Goal: Task Accomplishment & Management: Manage account settings

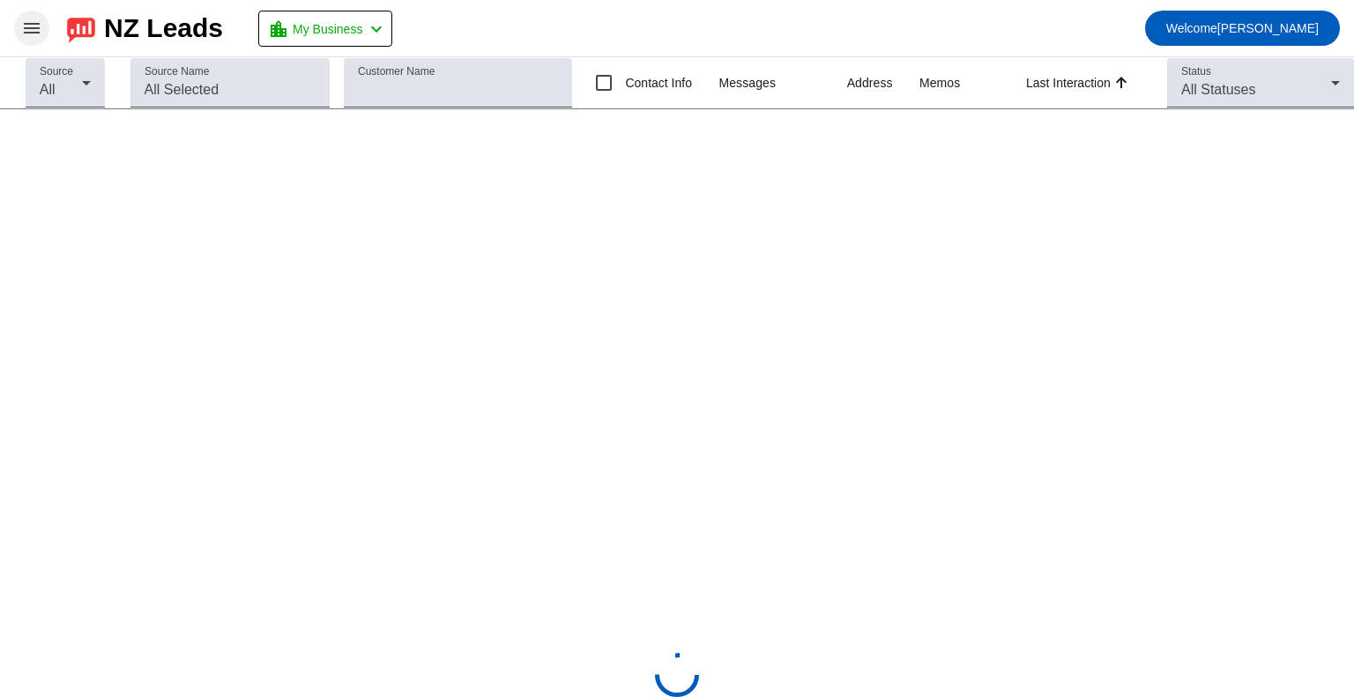
click at [31, 30] on mat-icon "menu" at bounding box center [31, 28] width 21 height 21
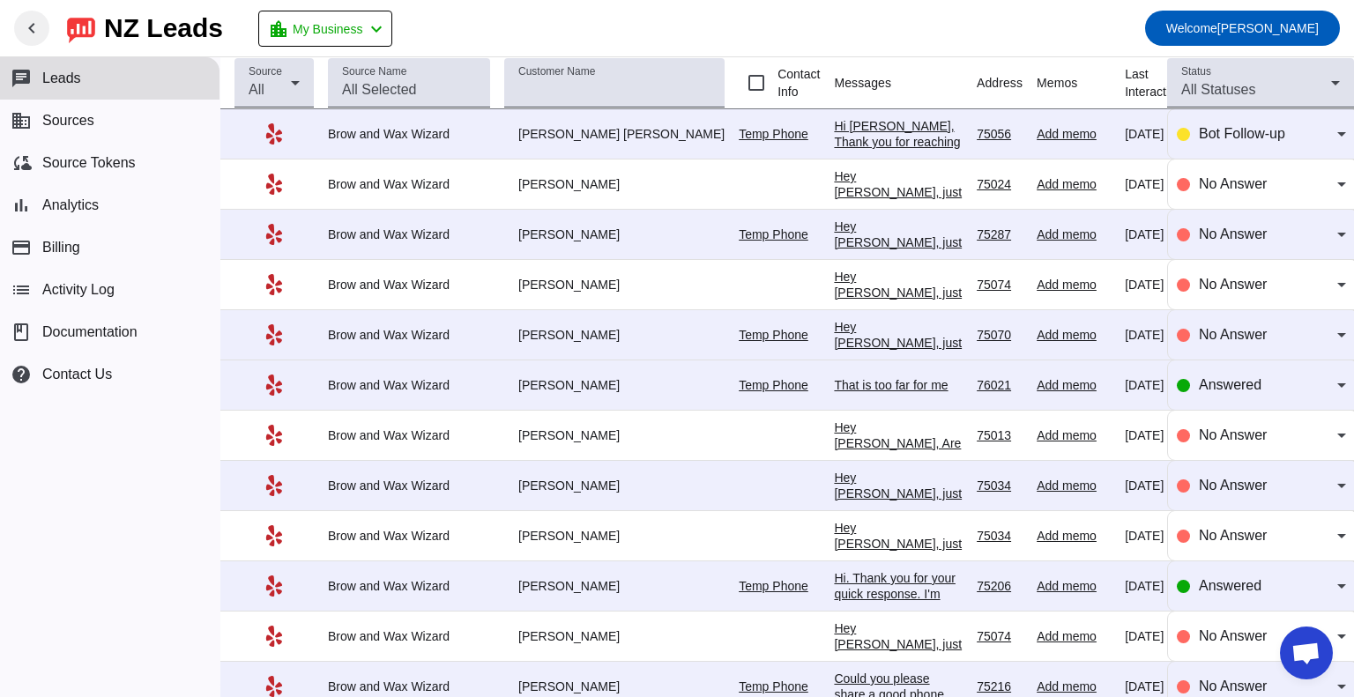
scroll to position [99, 0]
click at [79, 119] on span "Sources" at bounding box center [68, 121] width 52 height 16
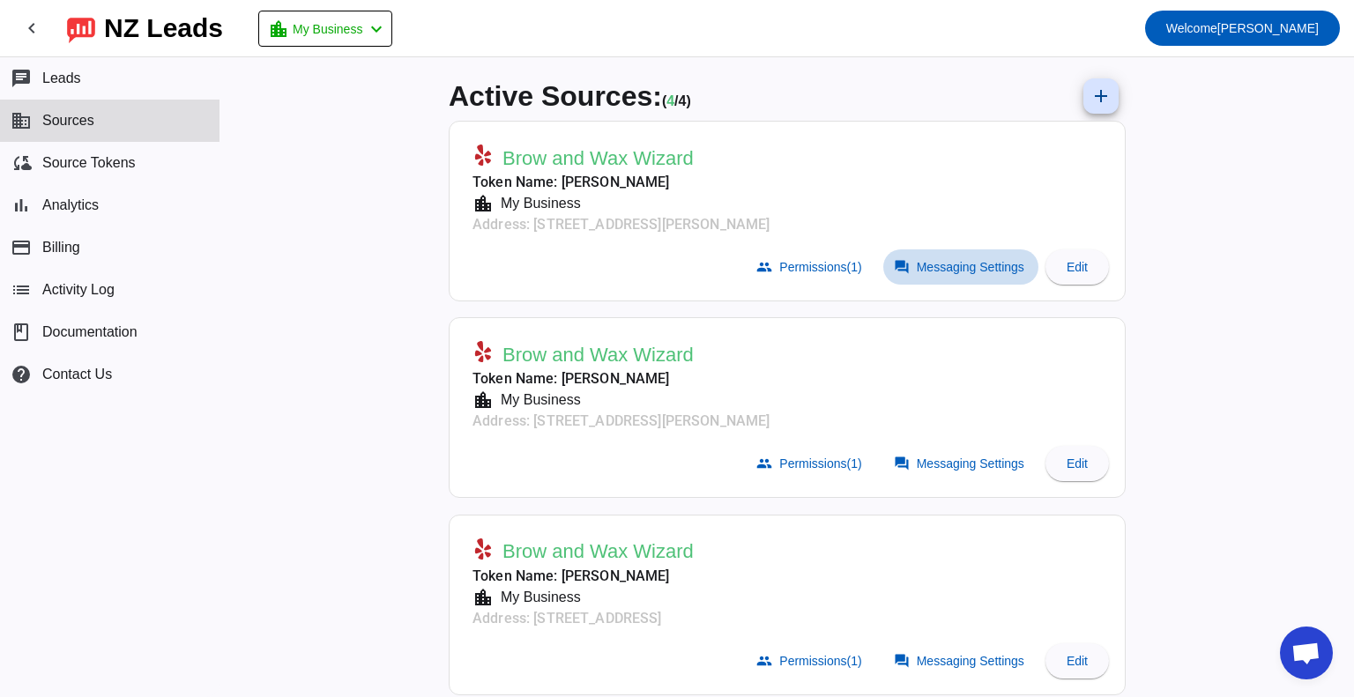
click at [960, 260] on span "Messaging Settings" at bounding box center [971, 267] width 108 height 14
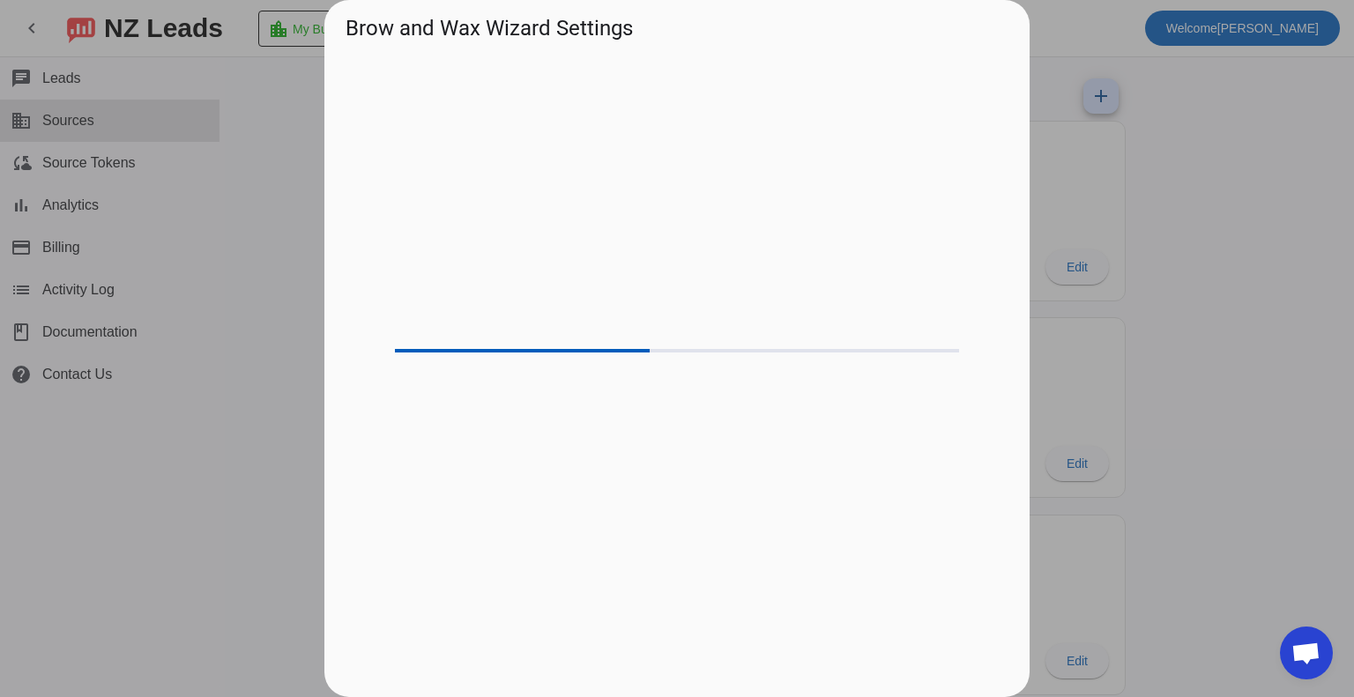
scroll to position [99, 0]
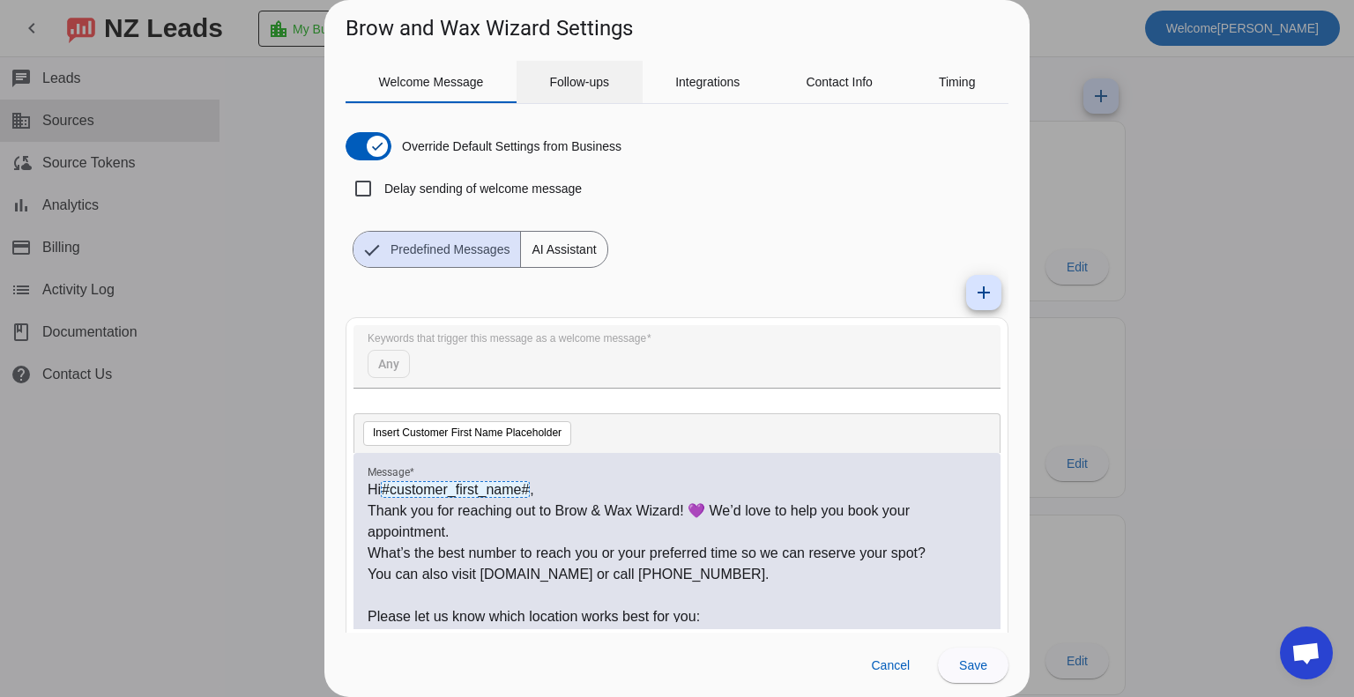
click at [567, 87] on span "Follow-ups" at bounding box center [579, 82] width 60 height 12
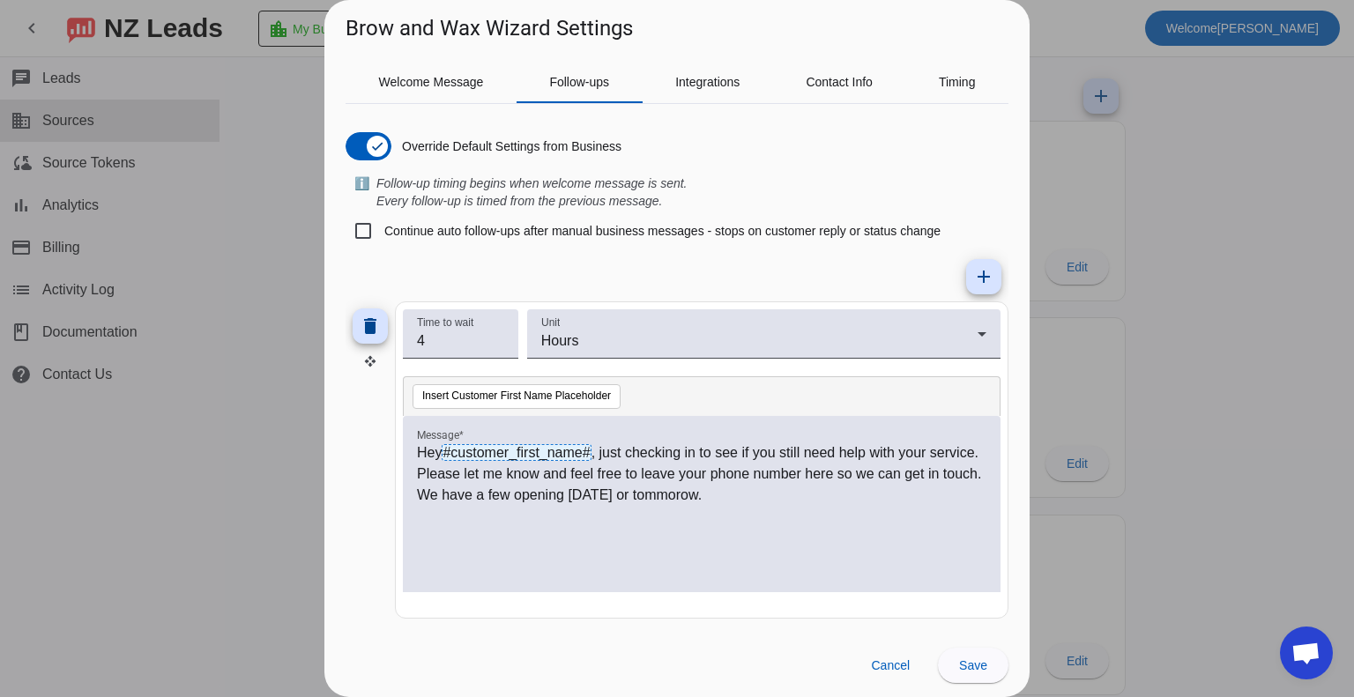
click at [1233, 168] on div at bounding box center [677, 348] width 1354 height 697
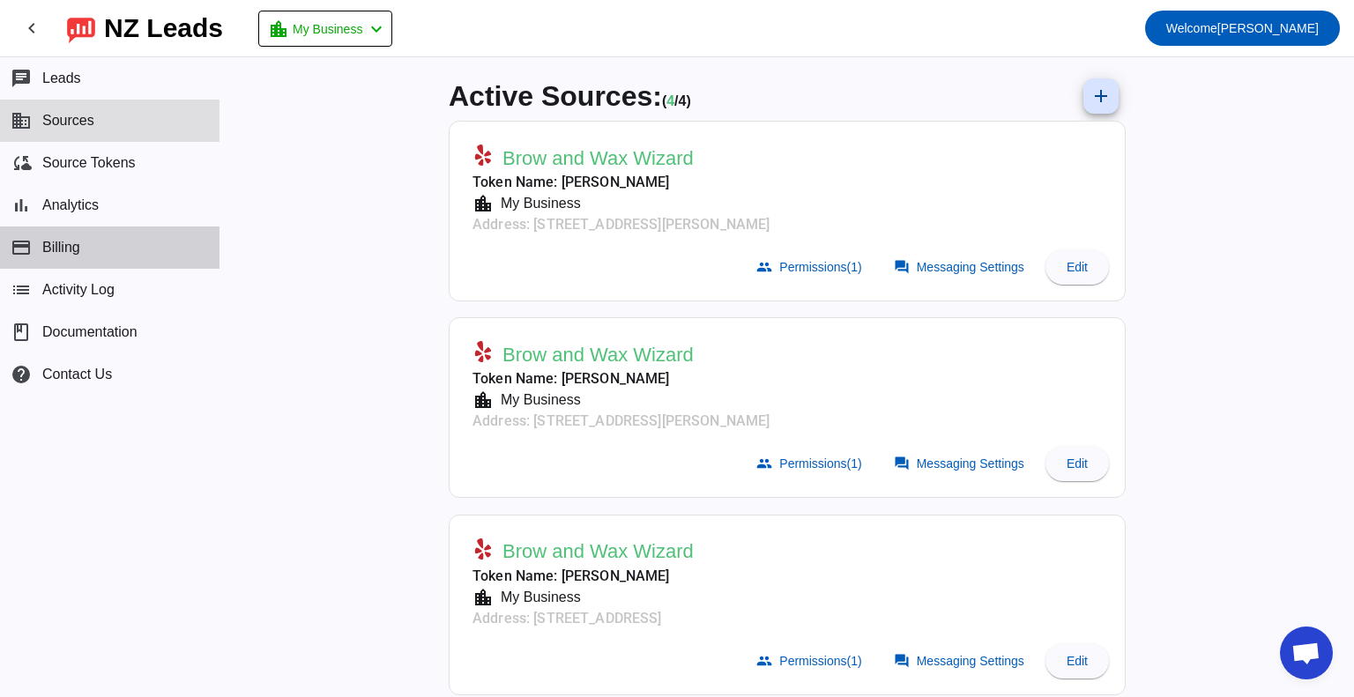
click at [53, 235] on button "payment Billing" at bounding box center [110, 248] width 220 height 42
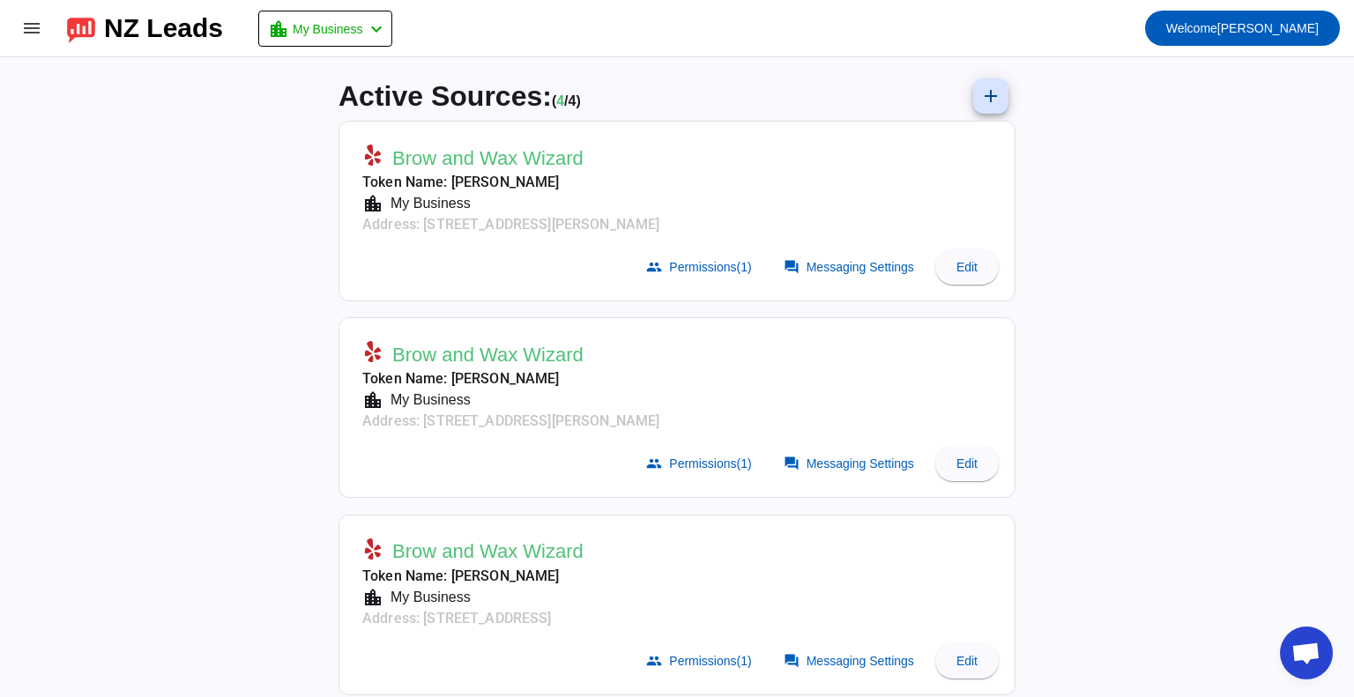
scroll to position [99, 0]
click at [353, 26] on span "My Business" at bounding box center [328, 29] width 70 height 25
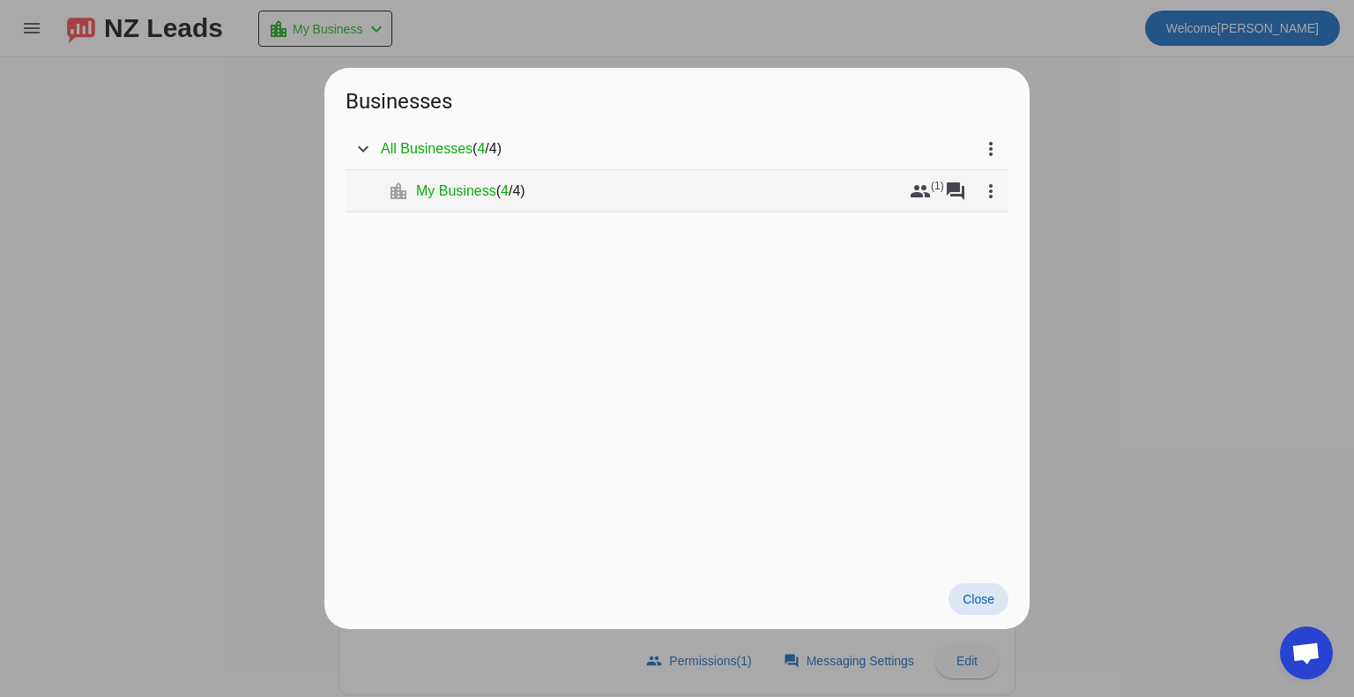
click at [453, 188] on span "My Business" at bounding box center [456, 192] width 80 height 18
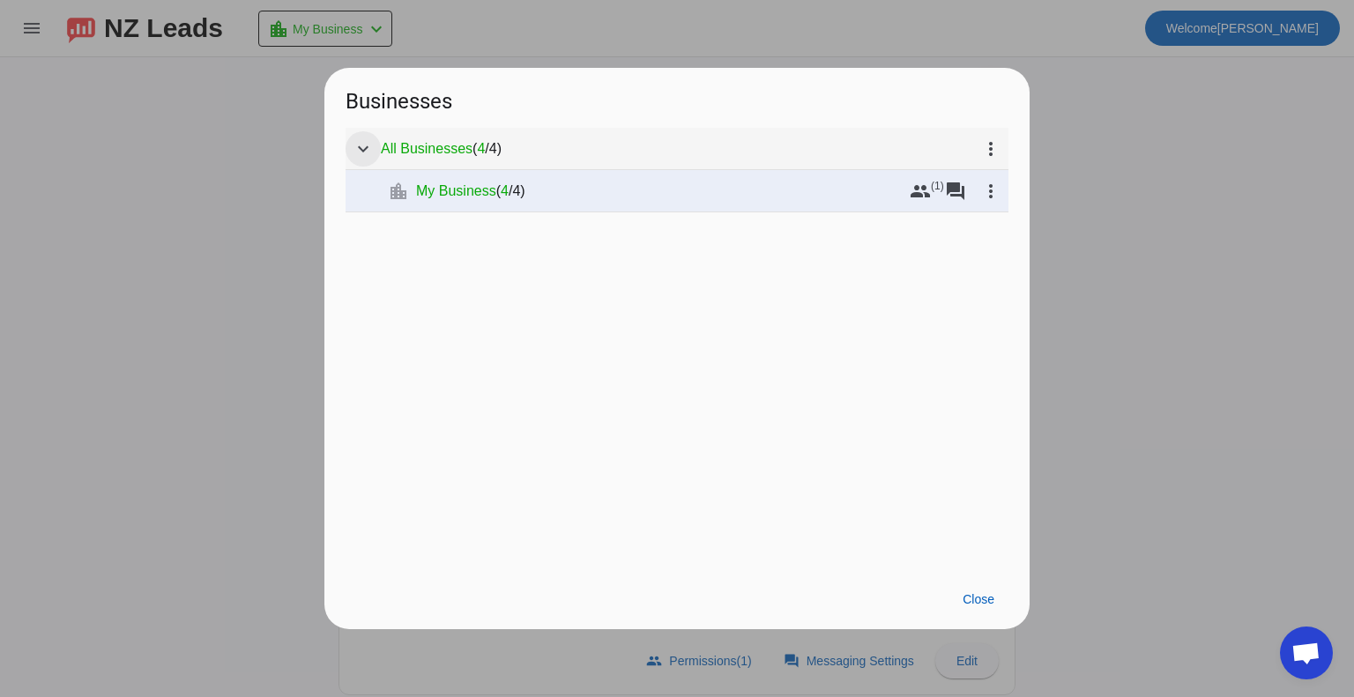
click at [369, 141] on mat-icon "expand_more" at bounding box center [363, 148] width 21 height 21
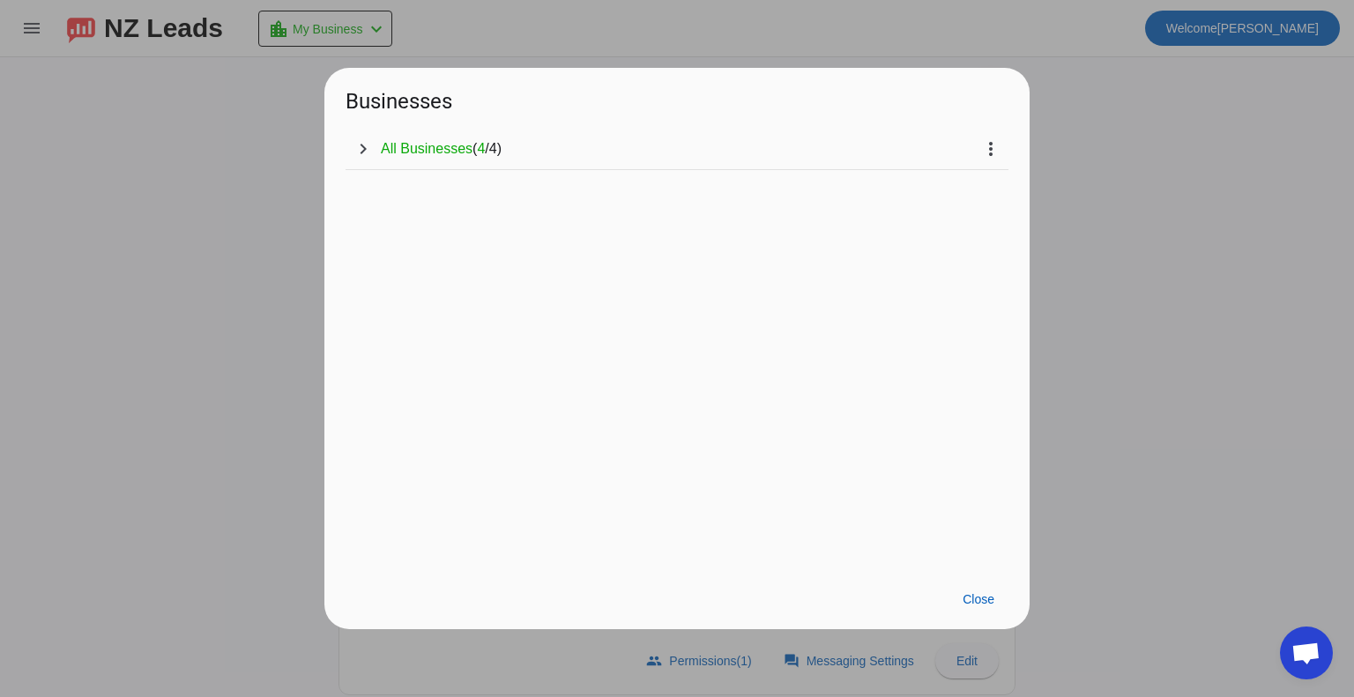
click at [18, 17] on div at bounding box center [677, 348] width 1354 height 697
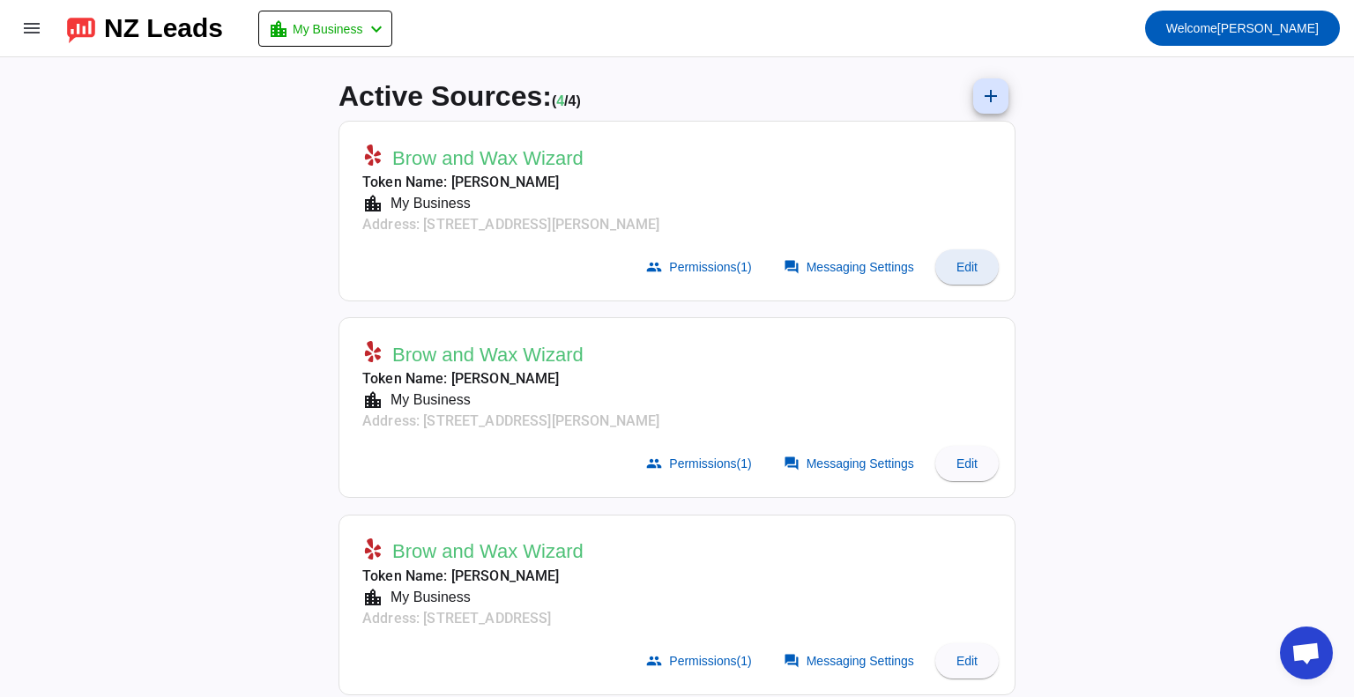
click at [957, 267] on span "Edit" at bounding box center [967, 267] width 21 height 14
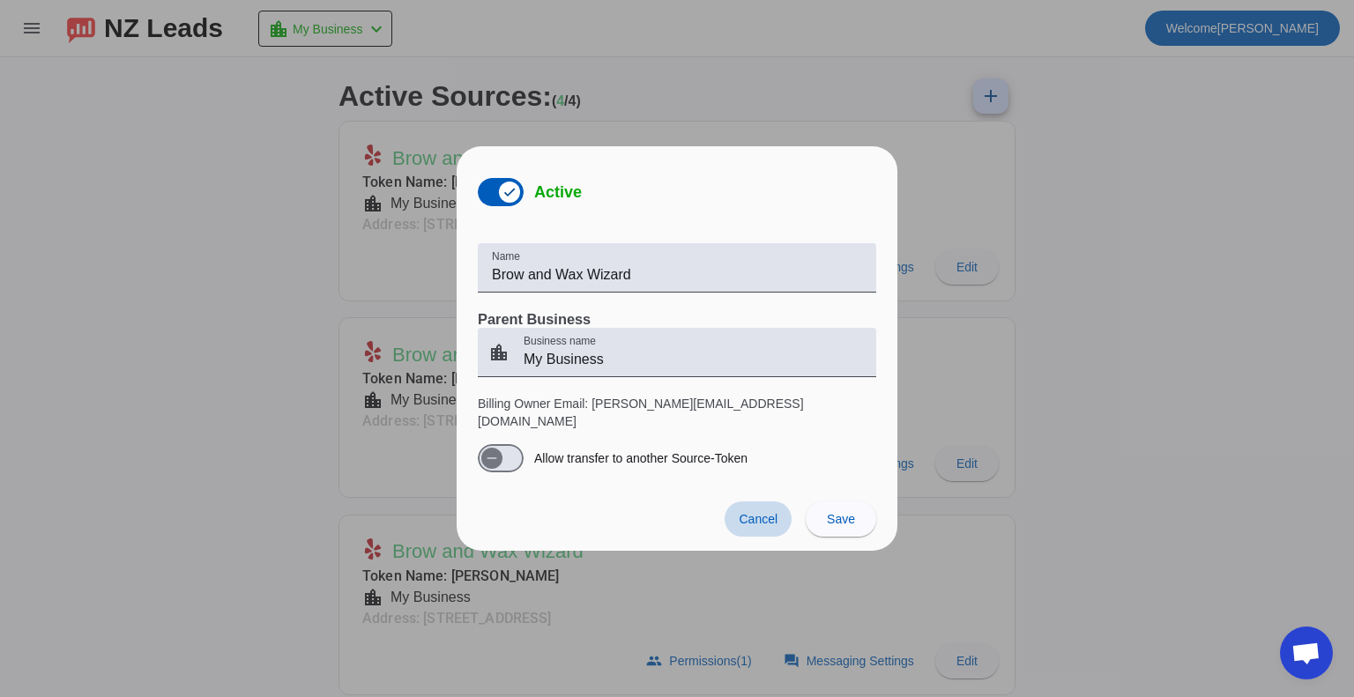
click at [770, 512] on span "Cancel" at bounding box center [758, 519] width 39 height 14
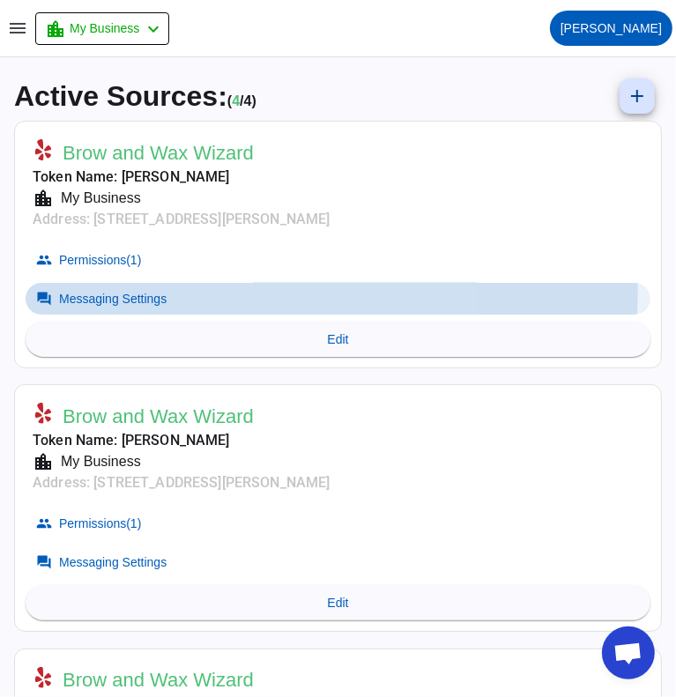
click at [110, 289] on span at bounding box center [338, 299] width 625 height 32
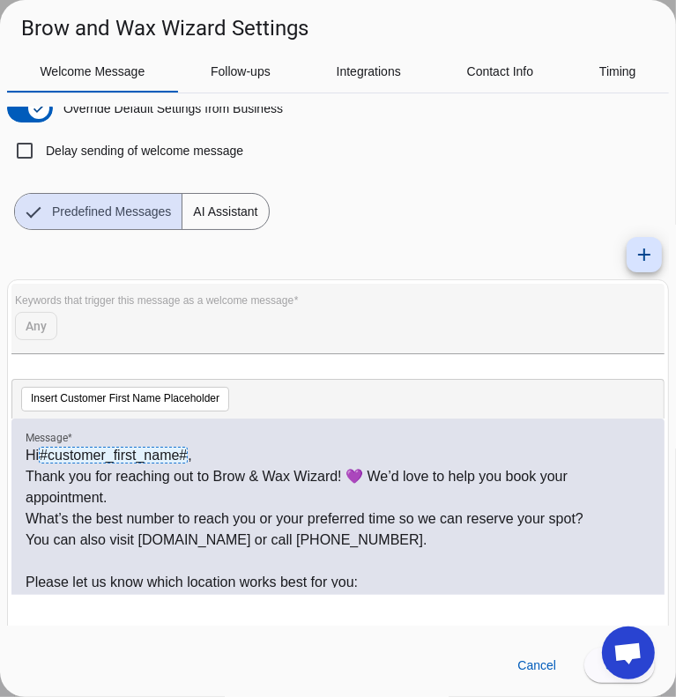
scroll to position [71, 0]
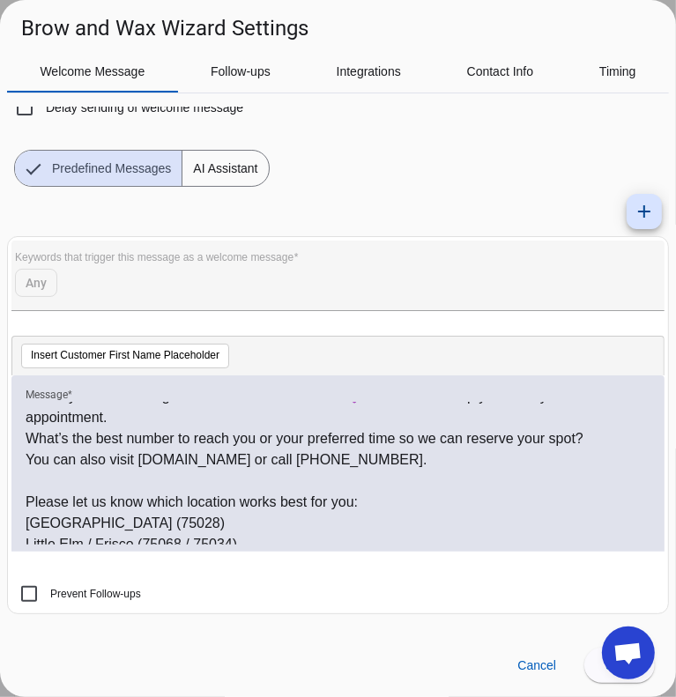
drag, startPoint x: 376, startPoint y: 549, endPoint x: 160, endPoint y: 488, distance: 225.3
click at [160, 488] on div "Hi #customer_first_name# , Thank you for reaching out to Brow & Wax Wizard! 💜 W…" at bounding box center [337, 464] width 653 height 176
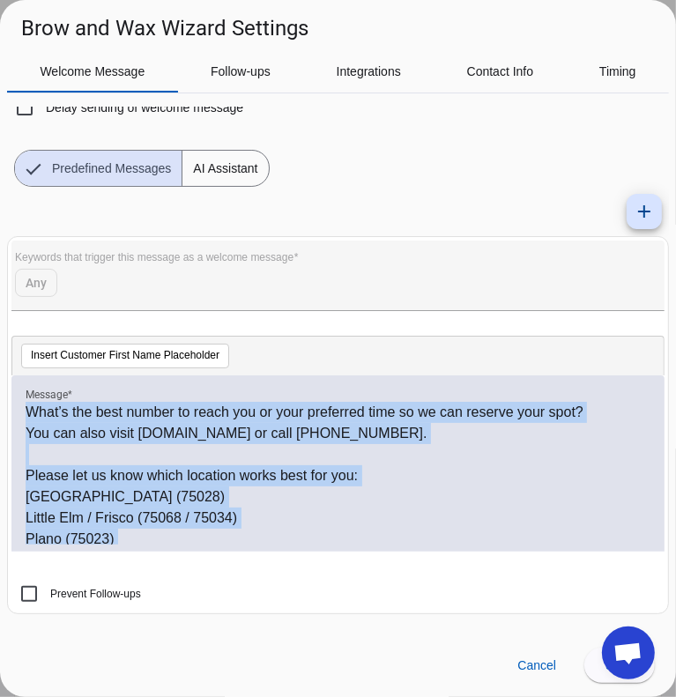
scroll to position [0, 0]
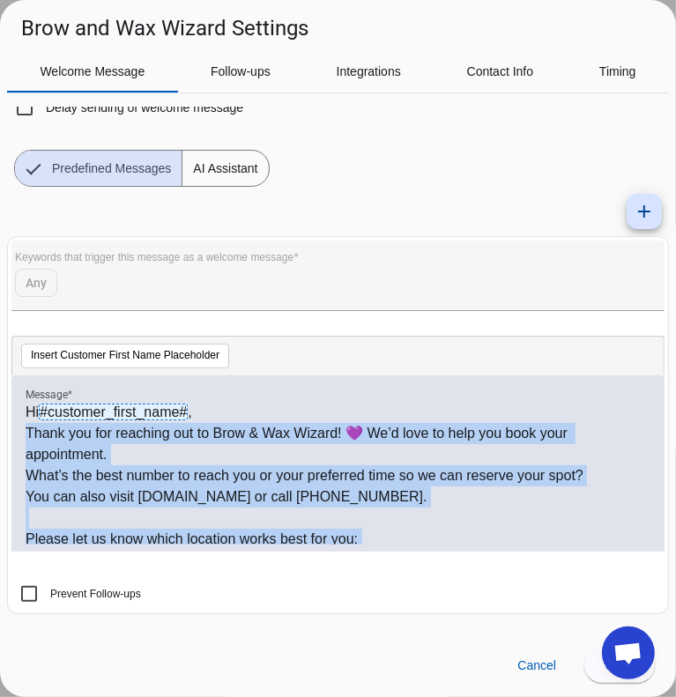
drag, startPoint x: 102, startPoint y: 532, endPoint x: 20, endPoint y: 429, distance: 131.8
click at [20, 429] on div "Hi #customer_first_name# , Thank you for reaching out to Brow & Wax Wizard! 💜 W…" at bounding box center [337, 464] width 653 height 176
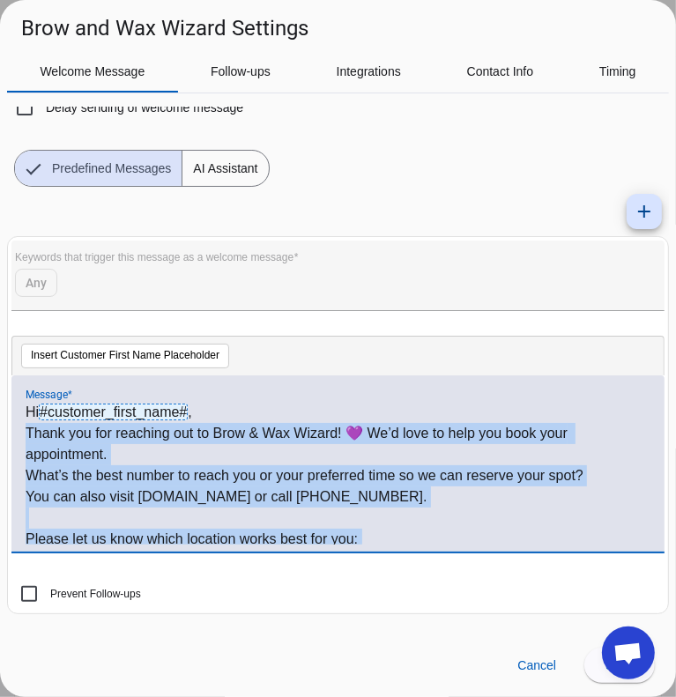
copy div "Thank you for reaching out to Brow & Wax Wizard! 💜 We’d love to help you book y…"
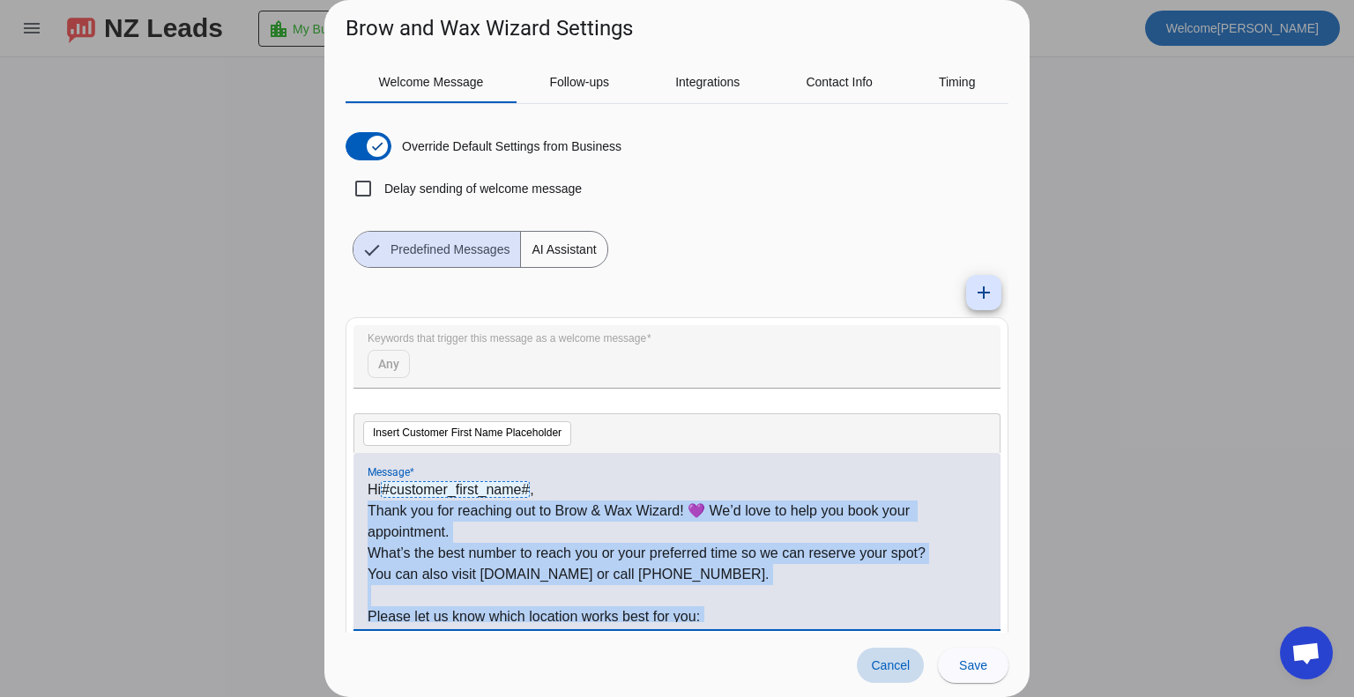
click at [880, 668] on span "Cancel" at bounding box center [890, 666] width 39 height 14
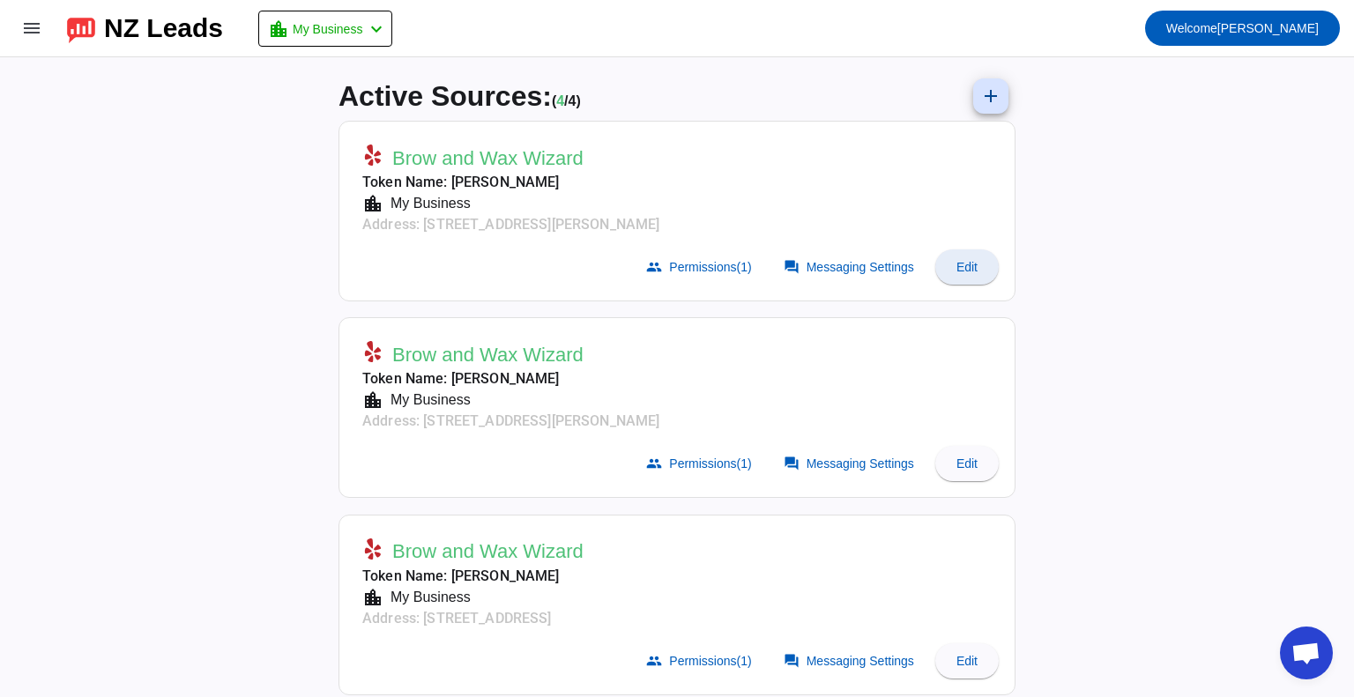
click at [958, 263] on span "Edit" at bounding box center [967, 267] width 21 height 14
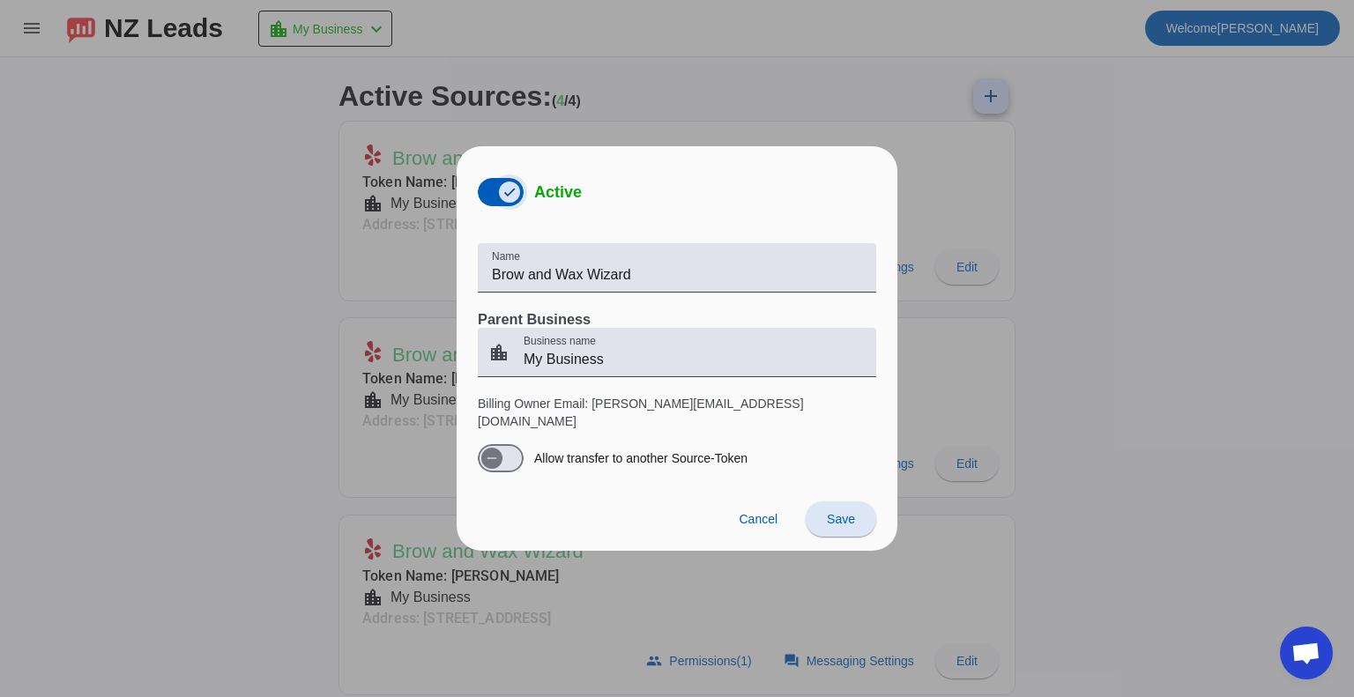
click at [494, 202] on span "button" at bounding box center [509, 192] width 35 height 35
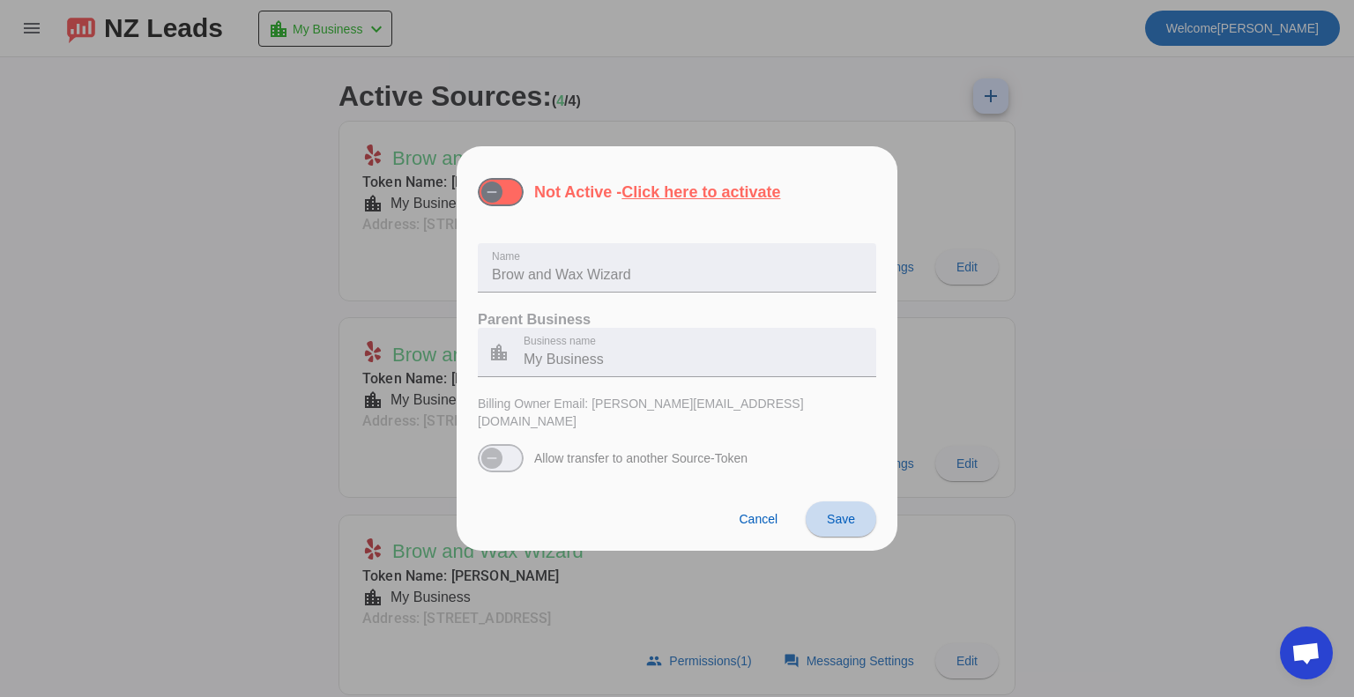
click at [840, 514] on span "Save" at bounding box center [841, 519] width 28 height 14
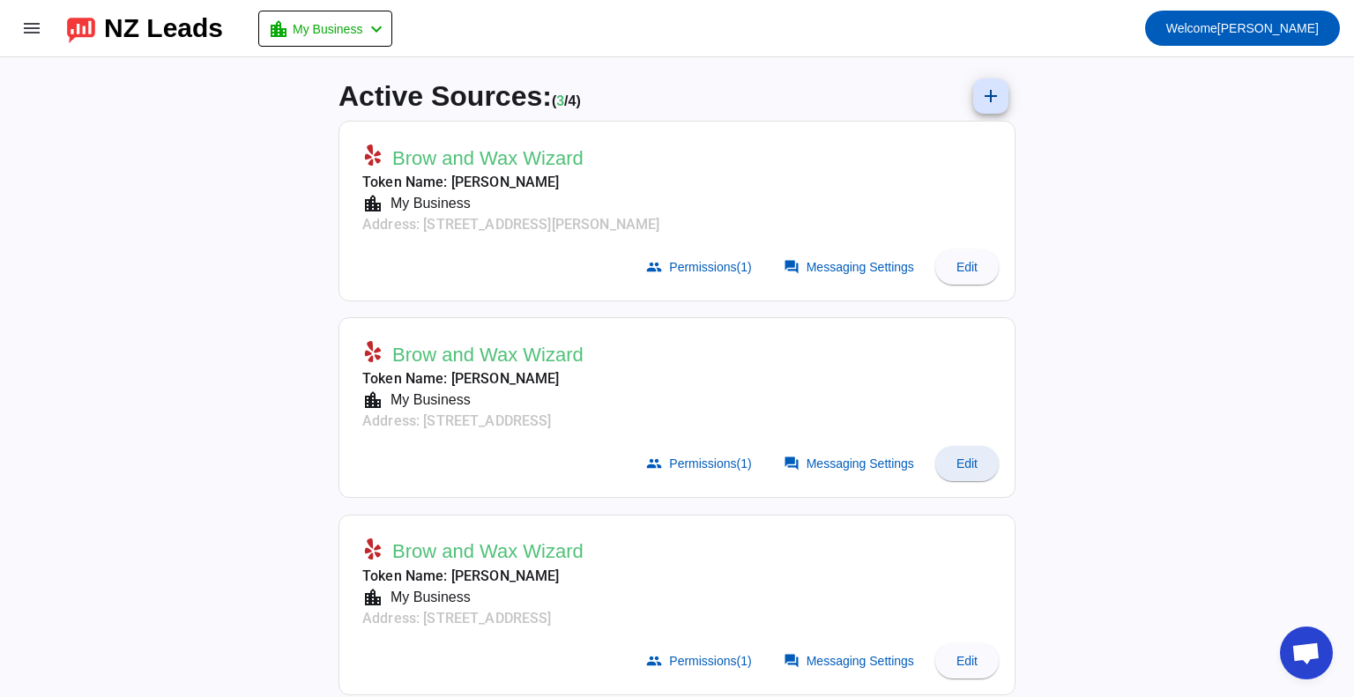
click at [969, 472] on span at bounding box center [967, 464] width 63 height 42
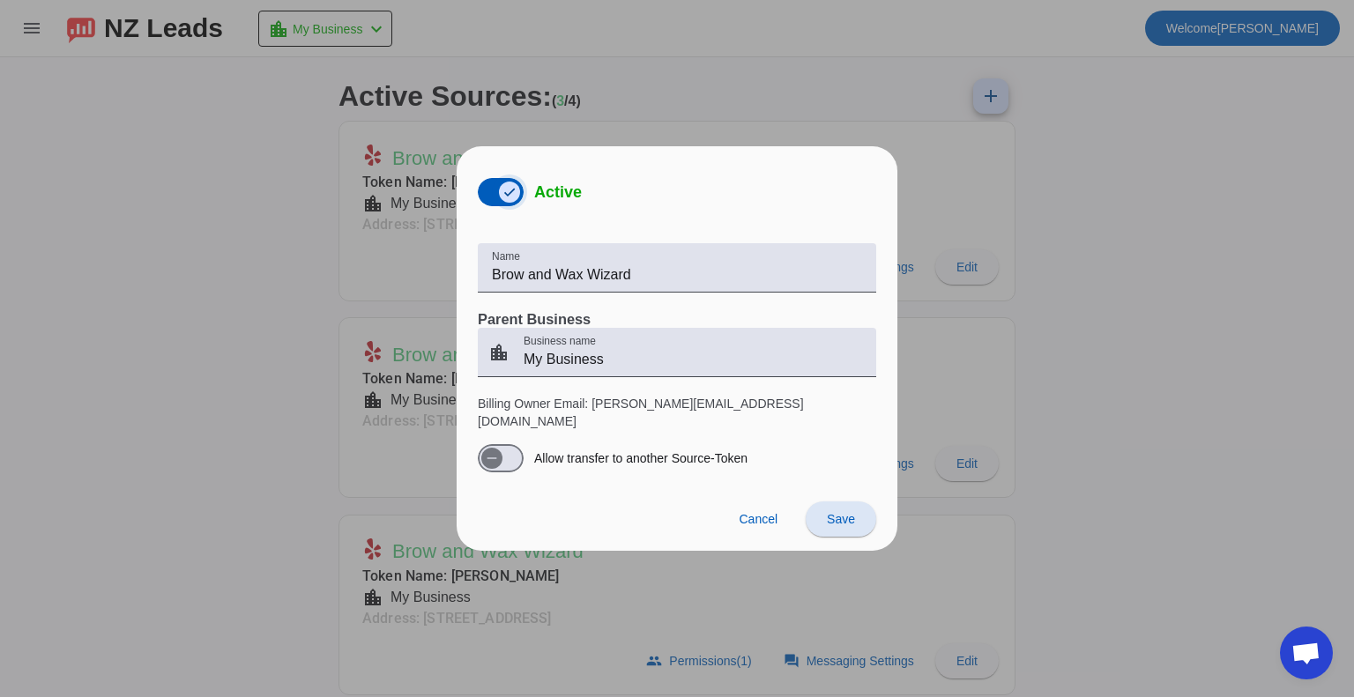
drag, startPoint x: 496, startPoint y: 196, endPoint x: 512, endPoint y: 213, distance: 24.3
click at [496, 195] on span "button" at bounding box center [509, 192] width 35 height 35
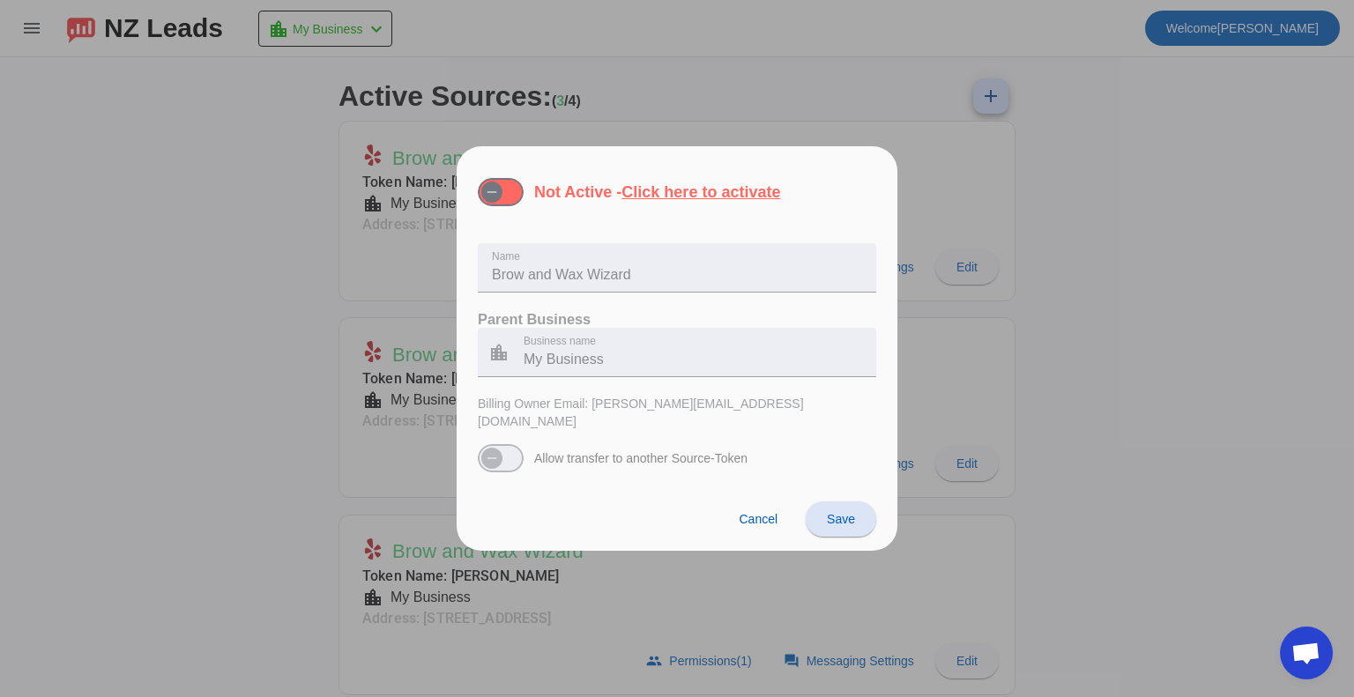
click at [868, 498] on span at bounding box center [841, 519] width 71 height 42
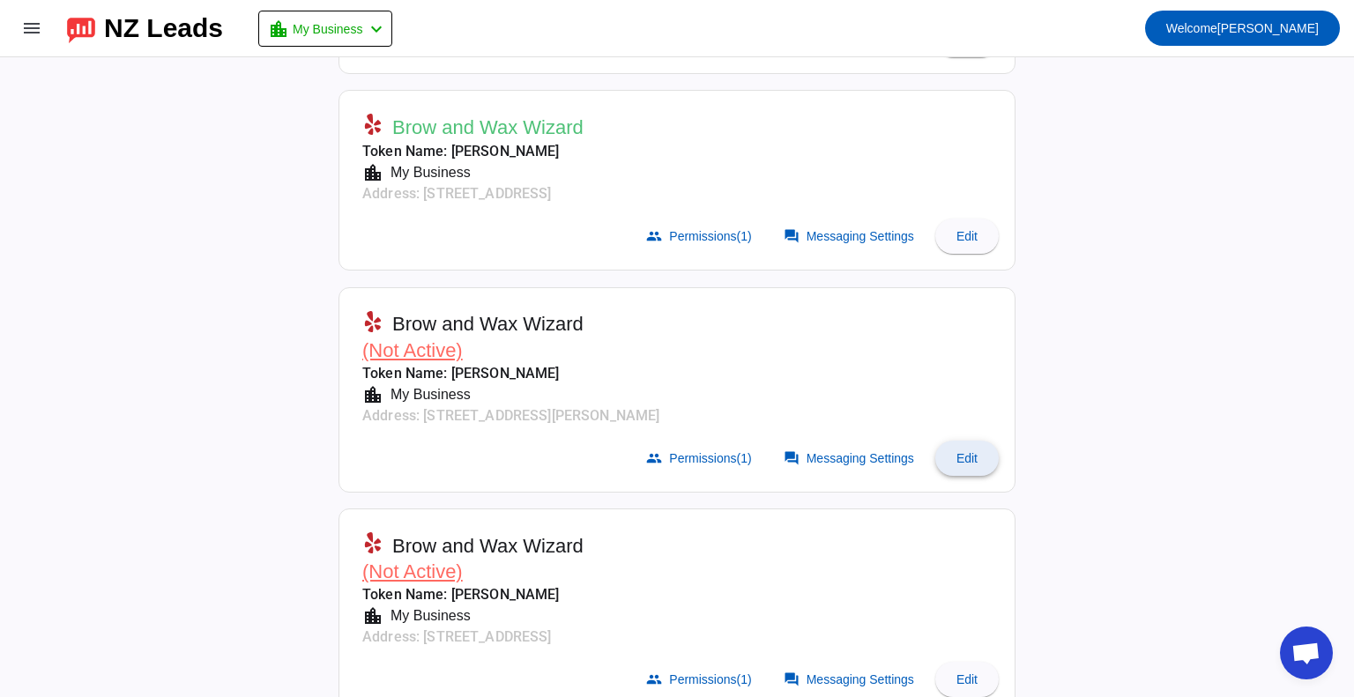
scroll to position [257, 0]
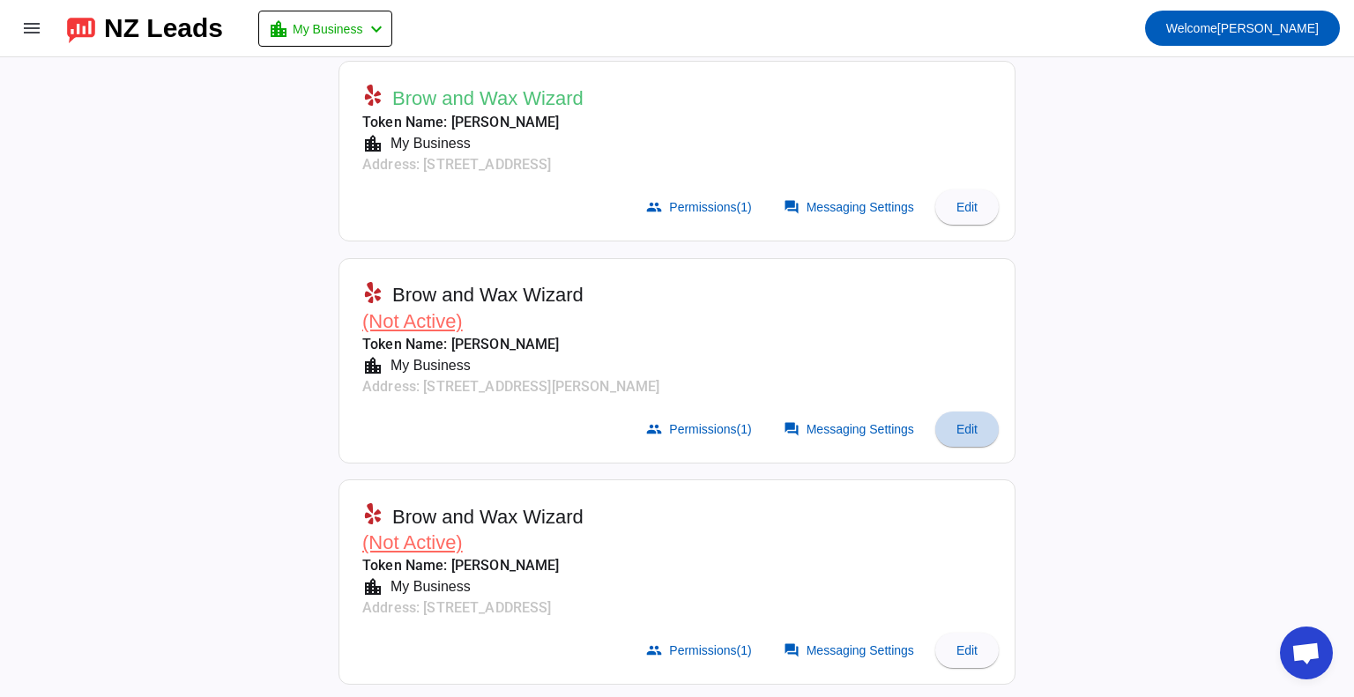
click at [959, 439] on span at bounding box center [967, 429] width 63 height 42
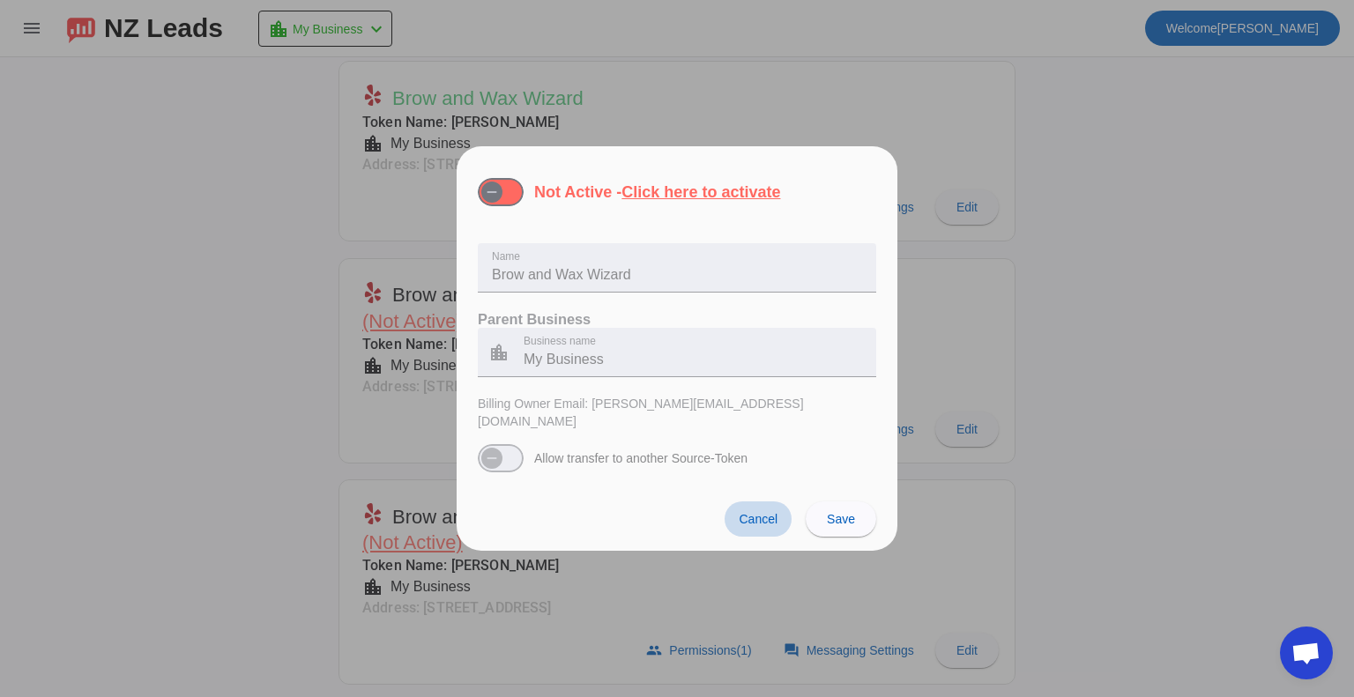
click at [731, 507] on span at bounding box center [758, 519] width 67 height 35
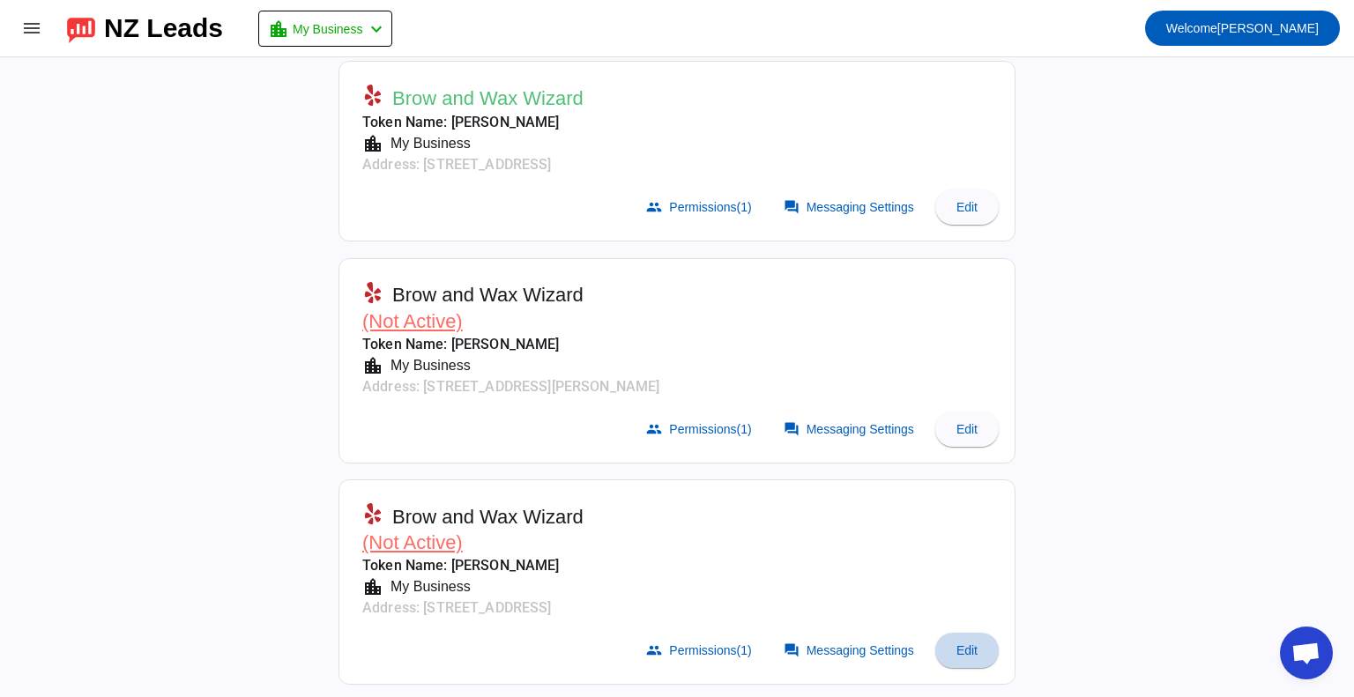
click at [963, 647] on span "Edit" at bounding box center [967, 651] width 21 height 14
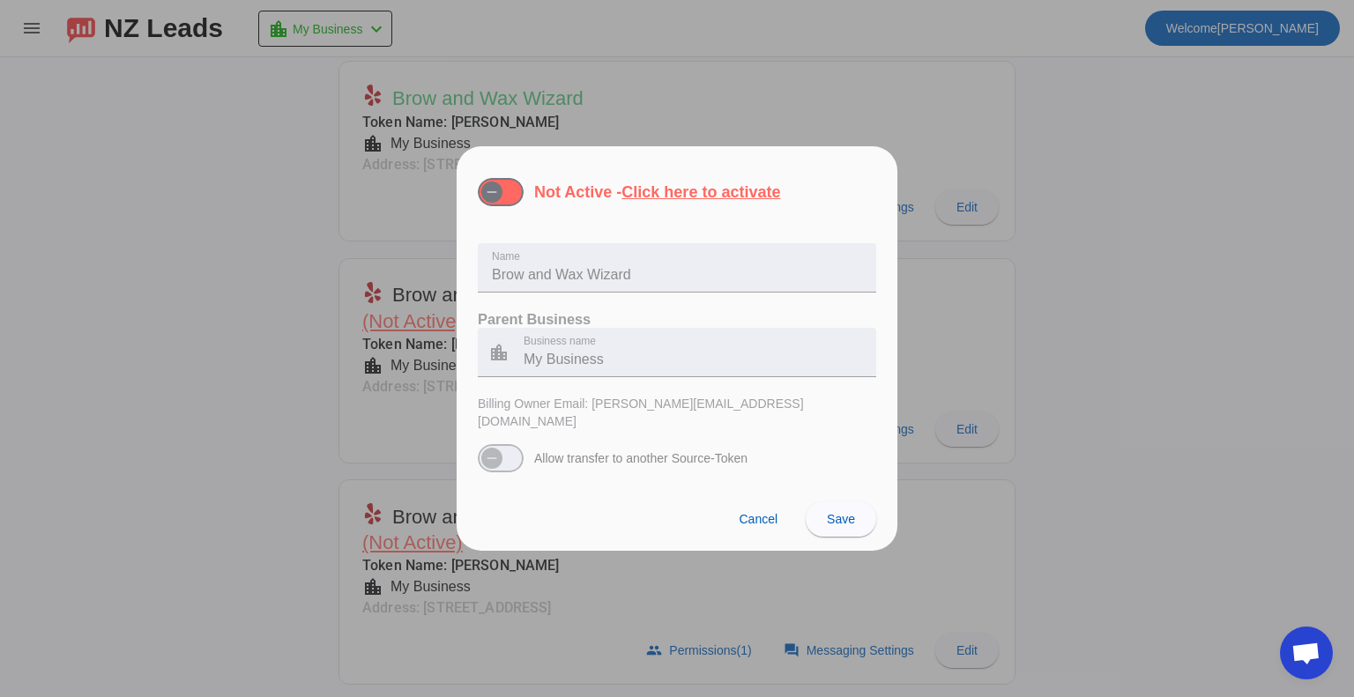
click at [1066, 471] on div at bounding box center [677, 348] width 1354 height 697
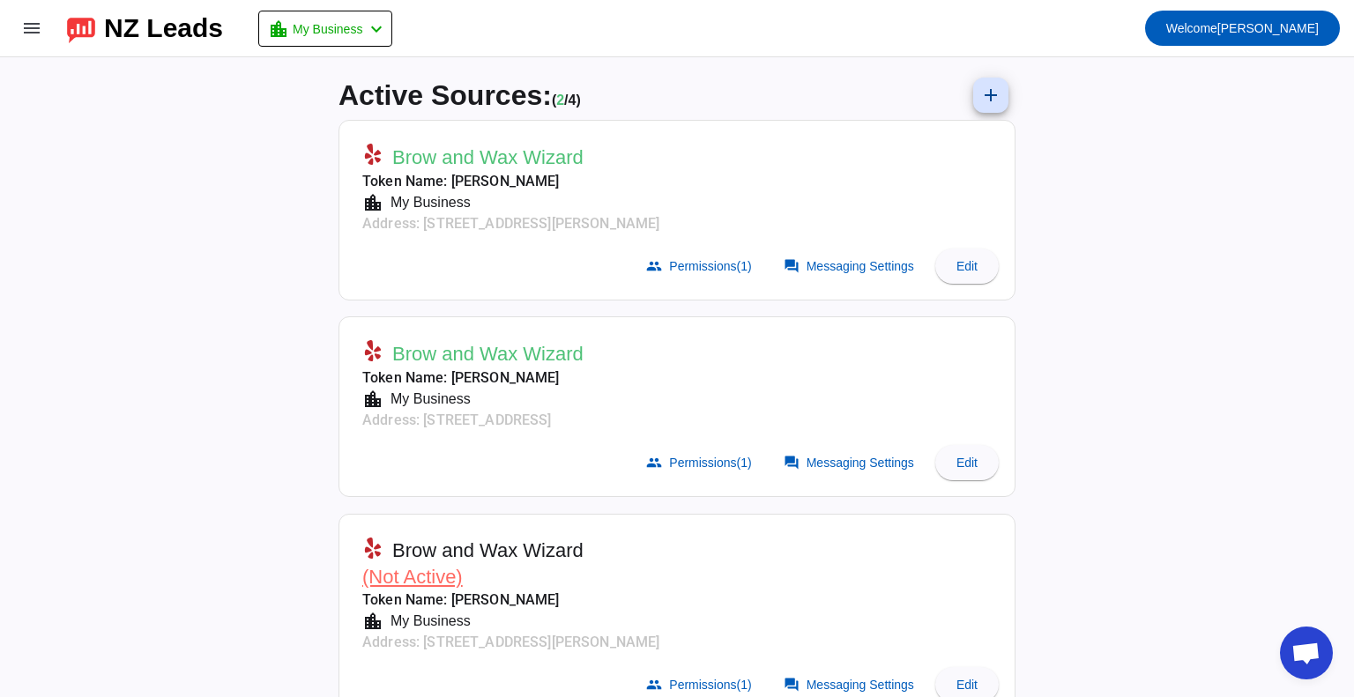
scroll to position [0, 0]
click at [965, 260] on span "Edit" at bounding box center [967, 267] width 21 height 14
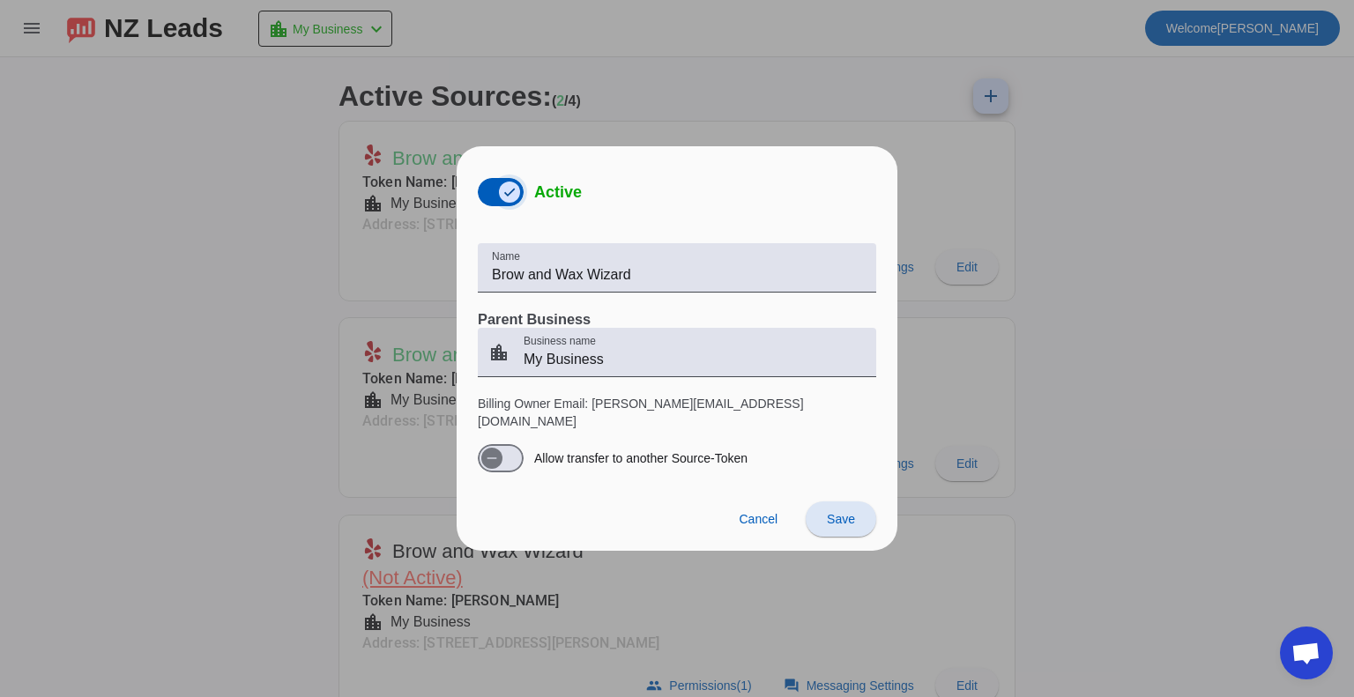
click at [501, 193] on span "button" at bounding box center [509, 192] width 21 height 21
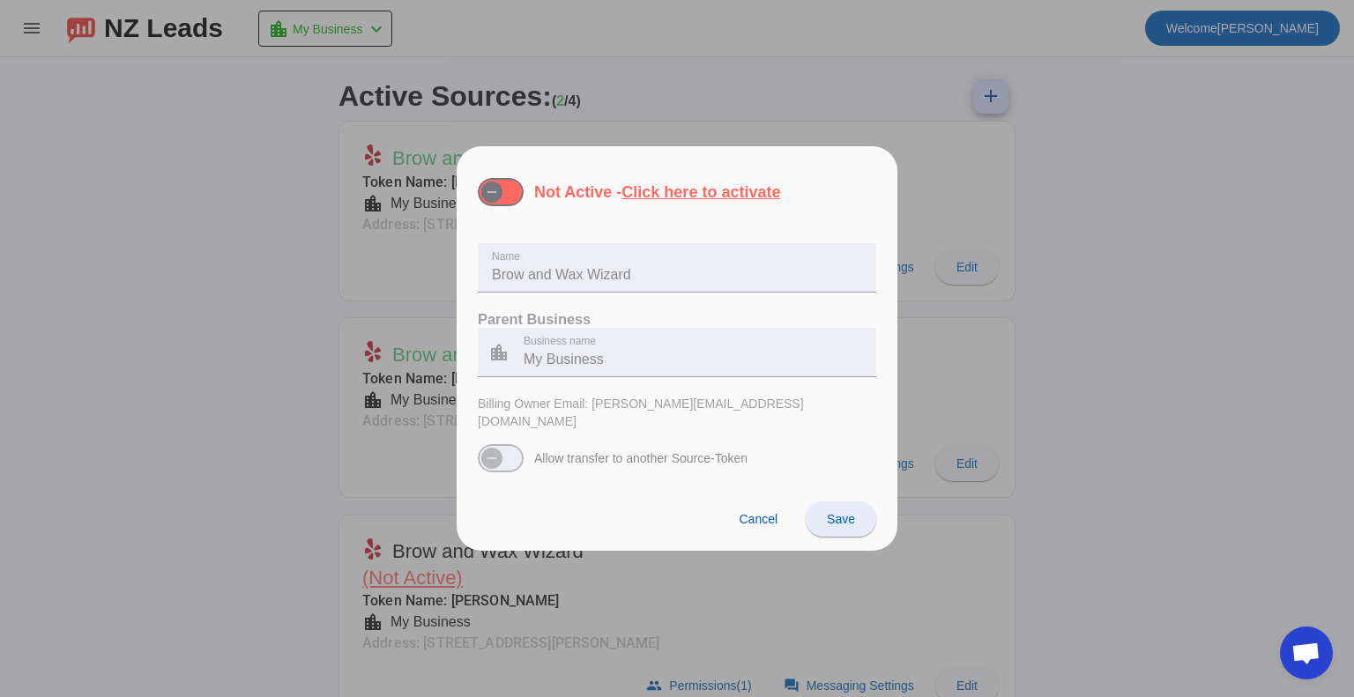
click at [845, 519] on span at bounding box center [841, 519] width 71 height 42
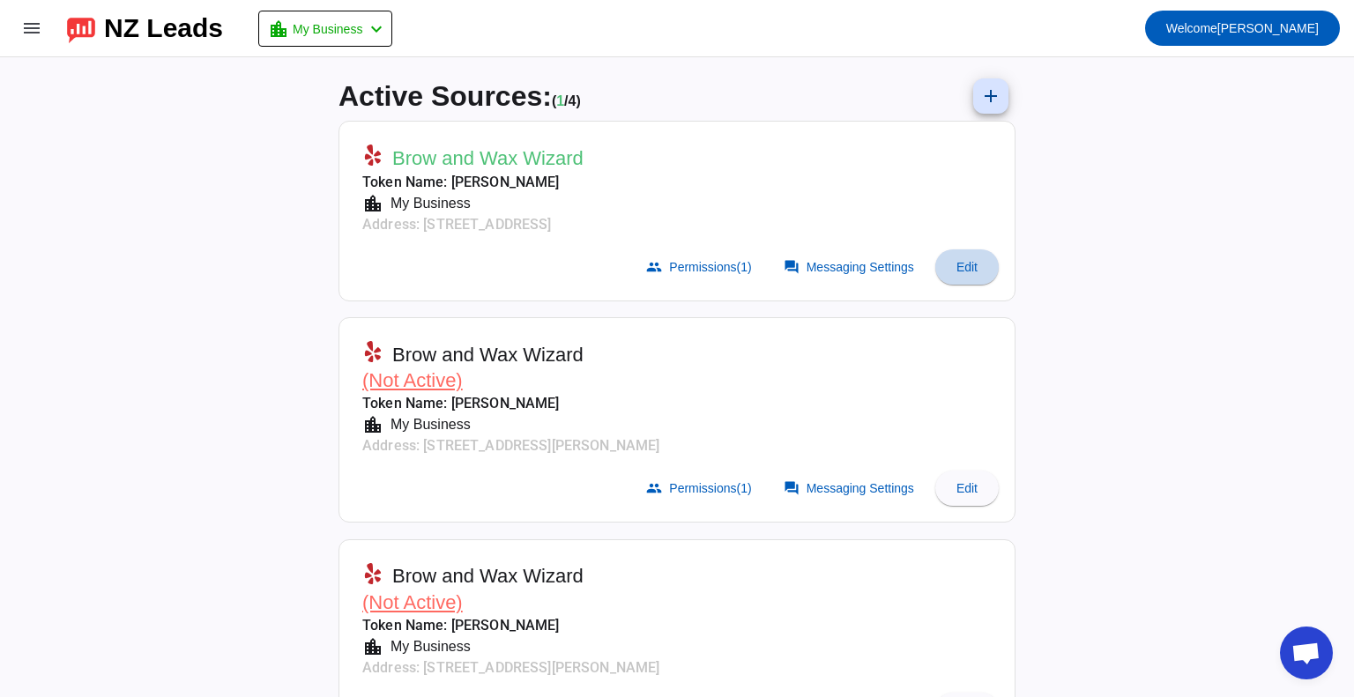
click at [970, 265] on span "Edit" at bounding box center [967, 267] width 21 height 14
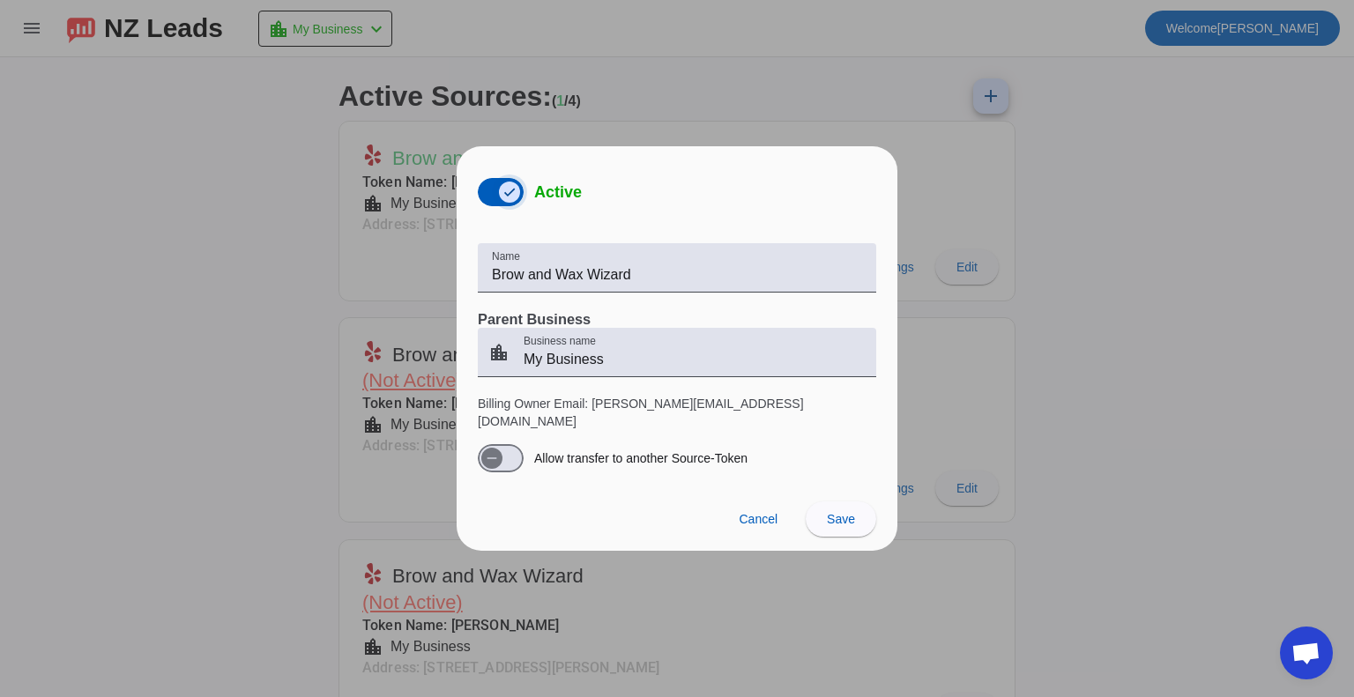
click at [490, 197] on span "button" at bounding box center [501, 192] width 46 height 28
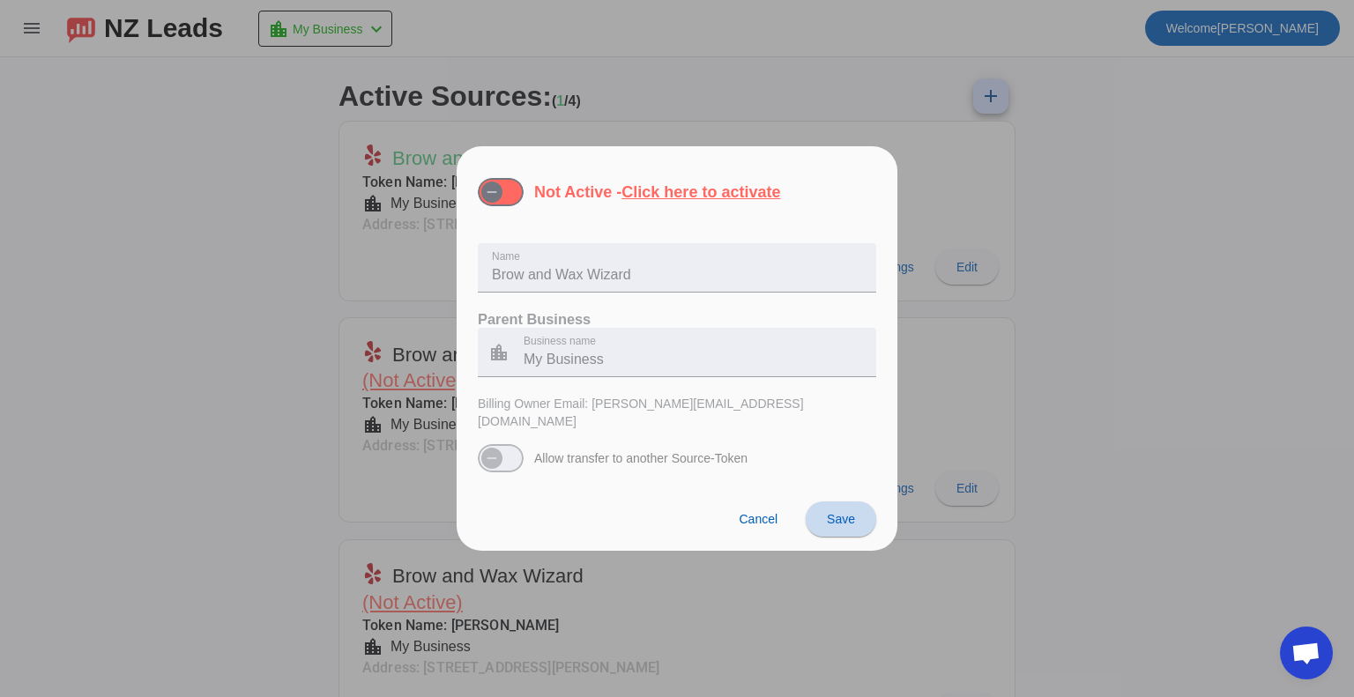
click at [836, 512] on span "Save" at bounding box center [841, 519] width 28 height 14
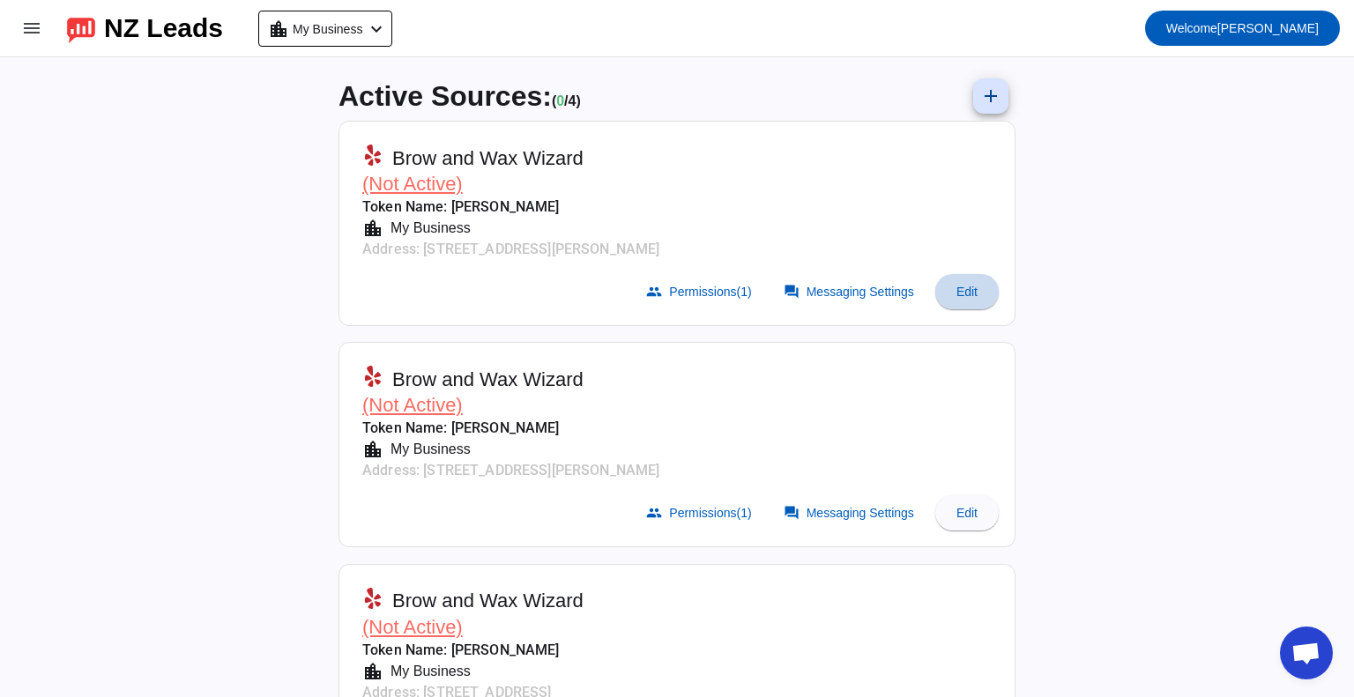
click at [963, 294] on span "Edit" at bounding box center [967, 292] width 21 height 14
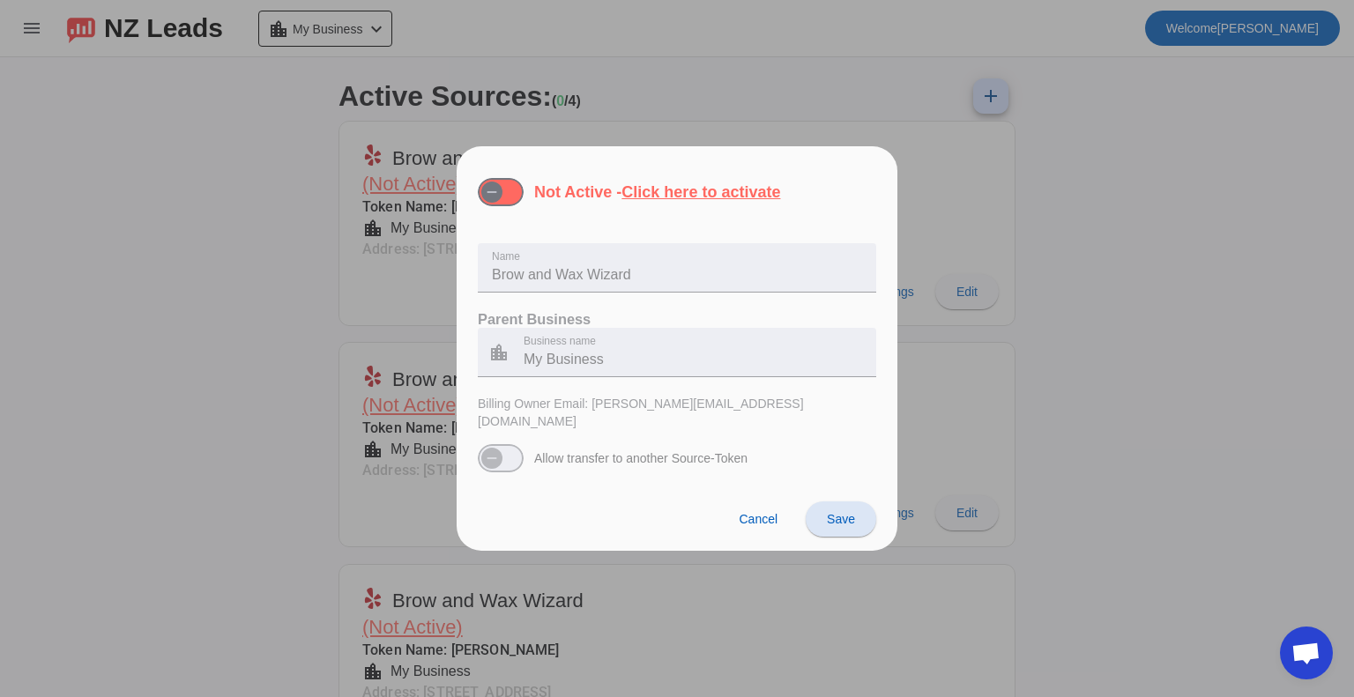
click at [1026, 212] on div at bounding box center [677, 348] width 1354 height 697
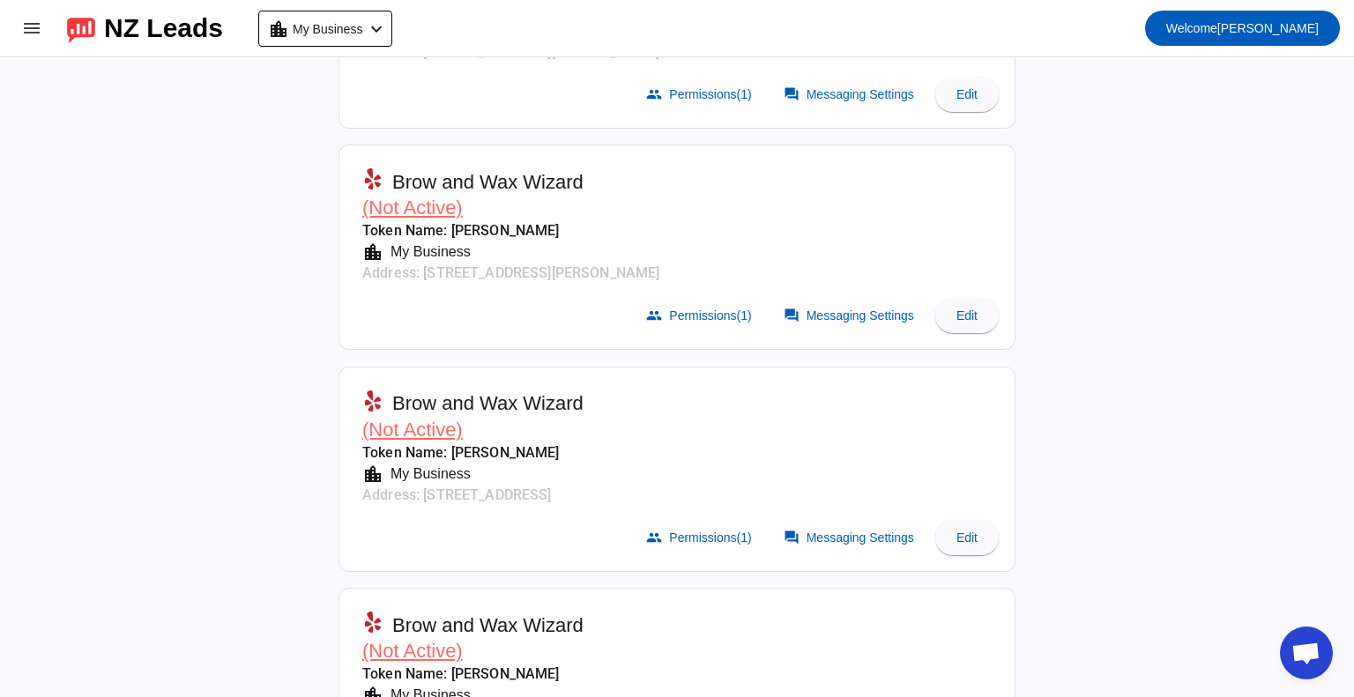
scroll to position [306, 0]
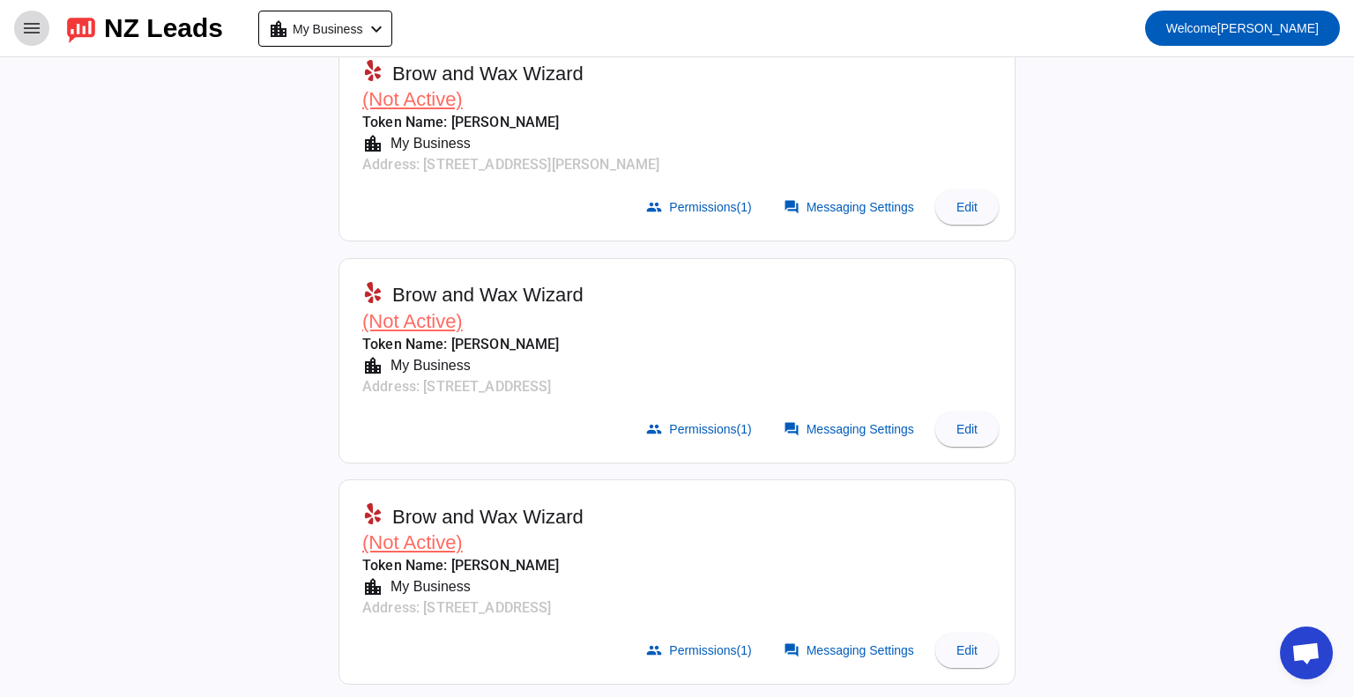
click at [35, 32] on mat-icon "menu" at bounding box center [31, 28] width 21 height 21
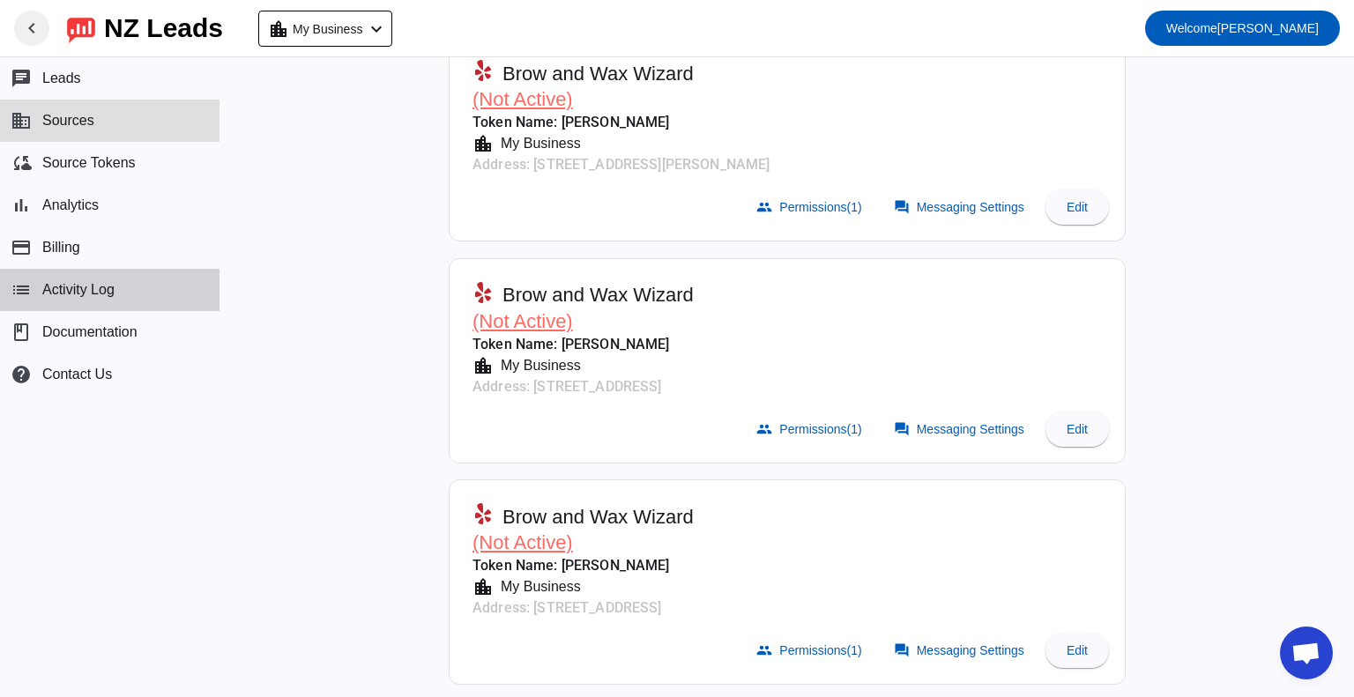
click at [56, 291] on span "Activity Log" at bounding box center [78, 290] width 72 height 16
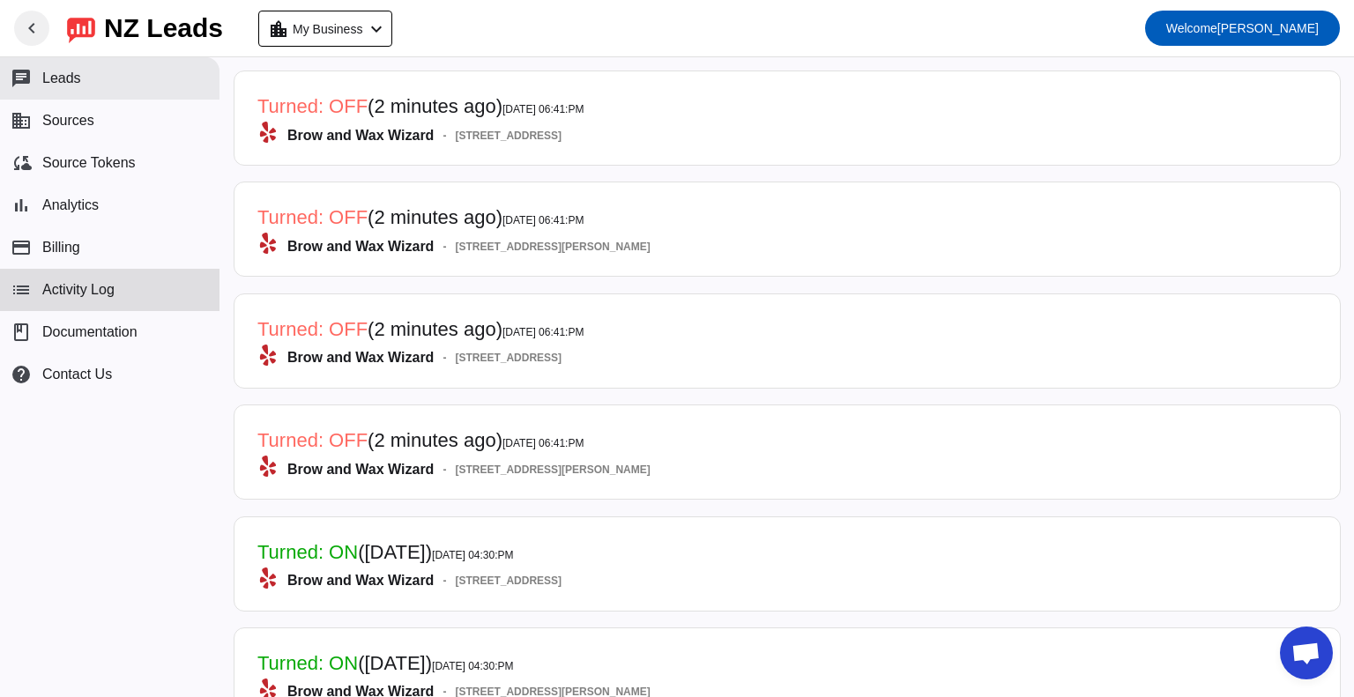
click at [54, 82] on span "Leads" at bounding box center [61, 79] width 39 height 16
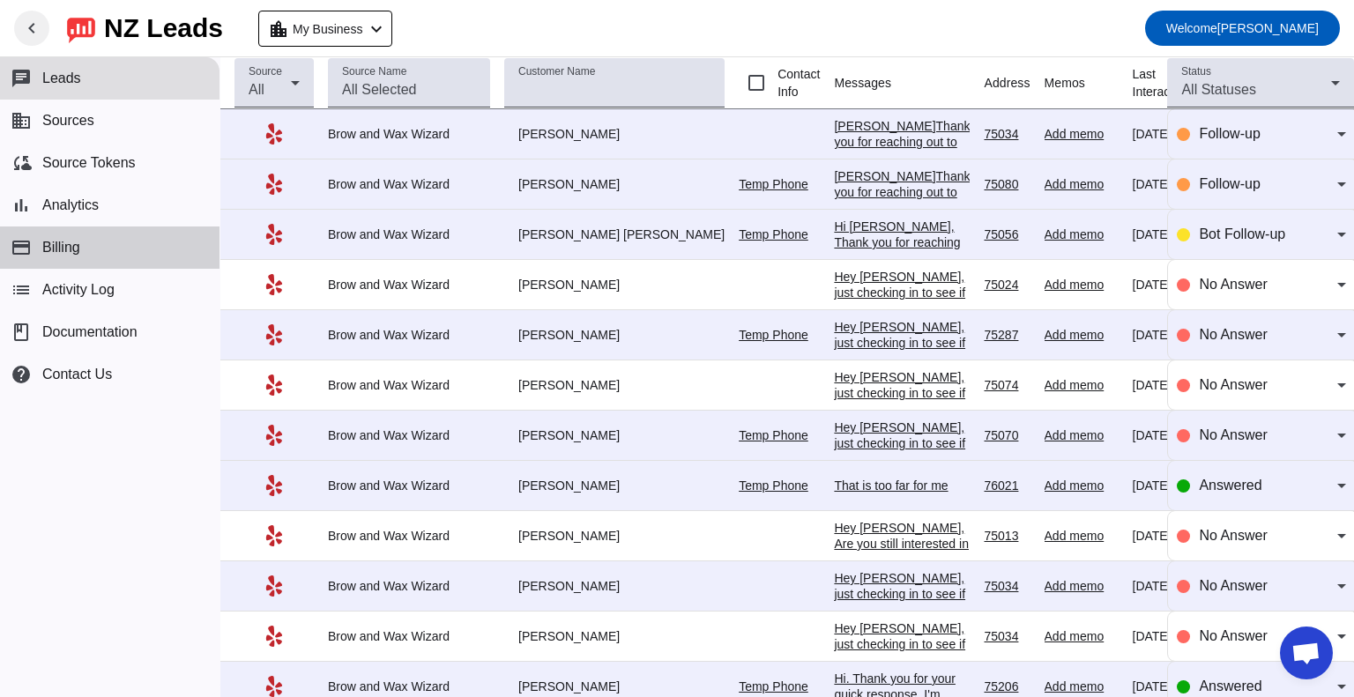
click at [62, 247] on span "Billing" at bounding box center [61, 248] width 38 height 16
